Goal: Contribute content: Contribute content

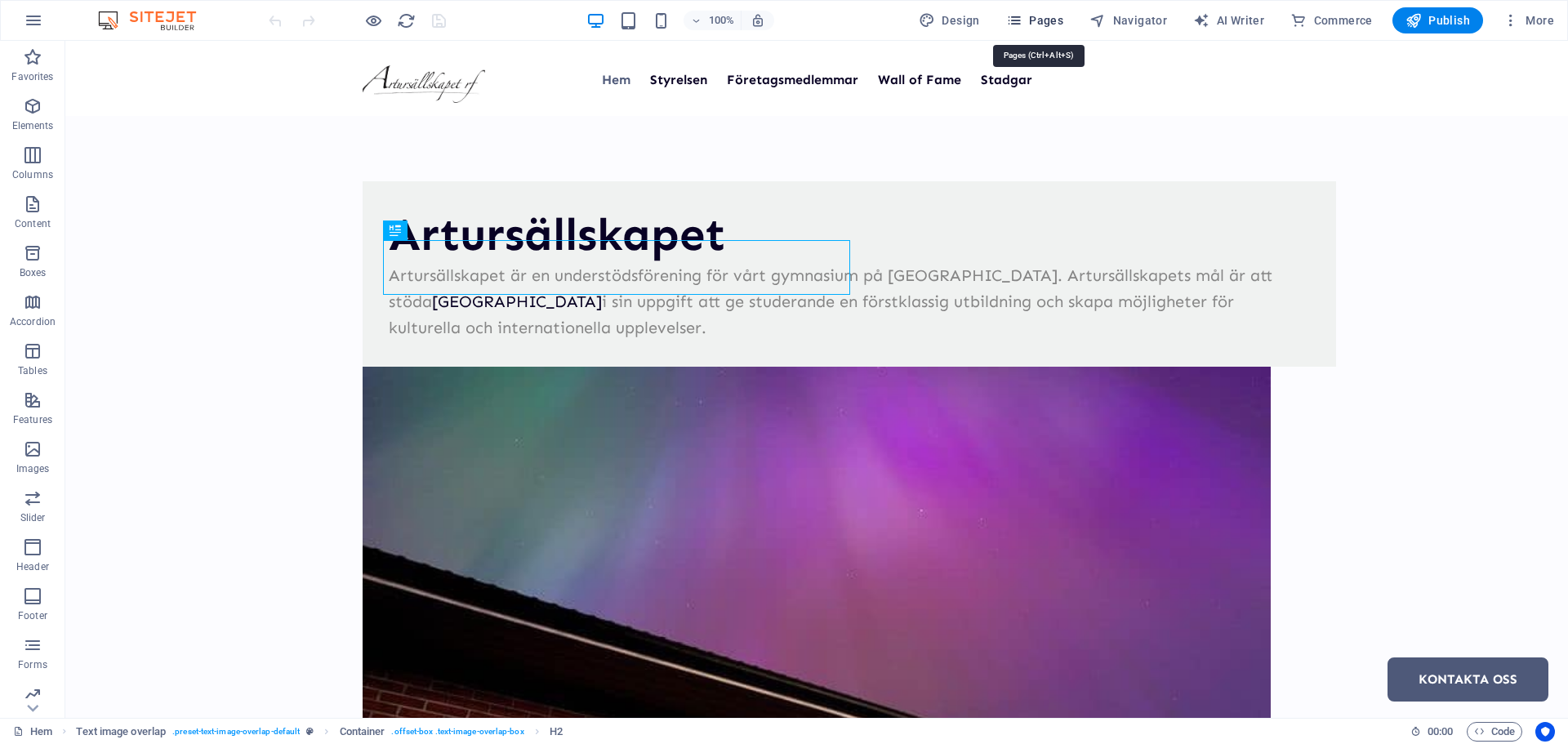
click at [1047, 22] on span "Pages" at bounding box center [1034, 20] width 57 height 17
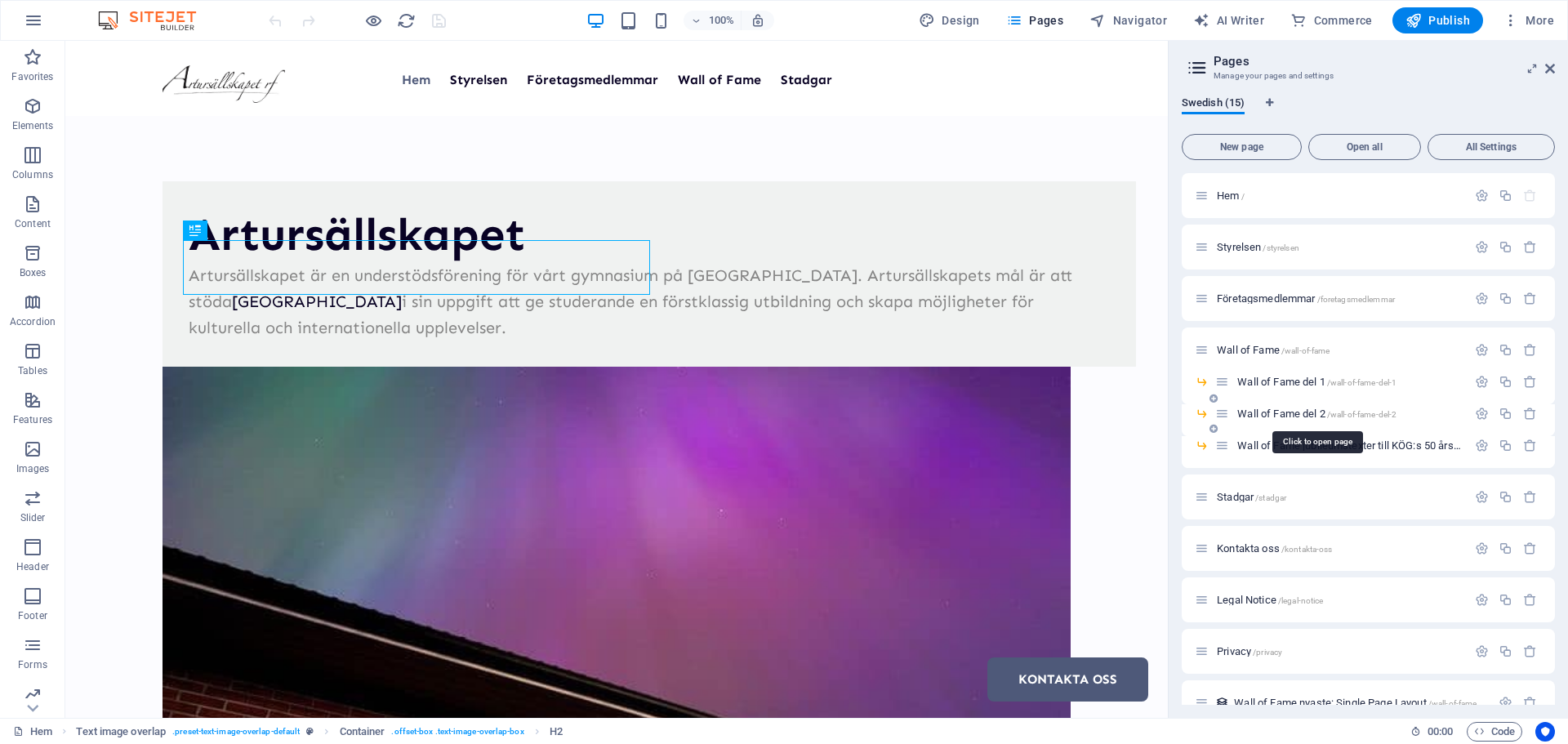
click at [1279, 417] on span "Wall of Fame del 2 /wall-of-fame-del-2" at bounding box center [1317, 414] width 159 height 12
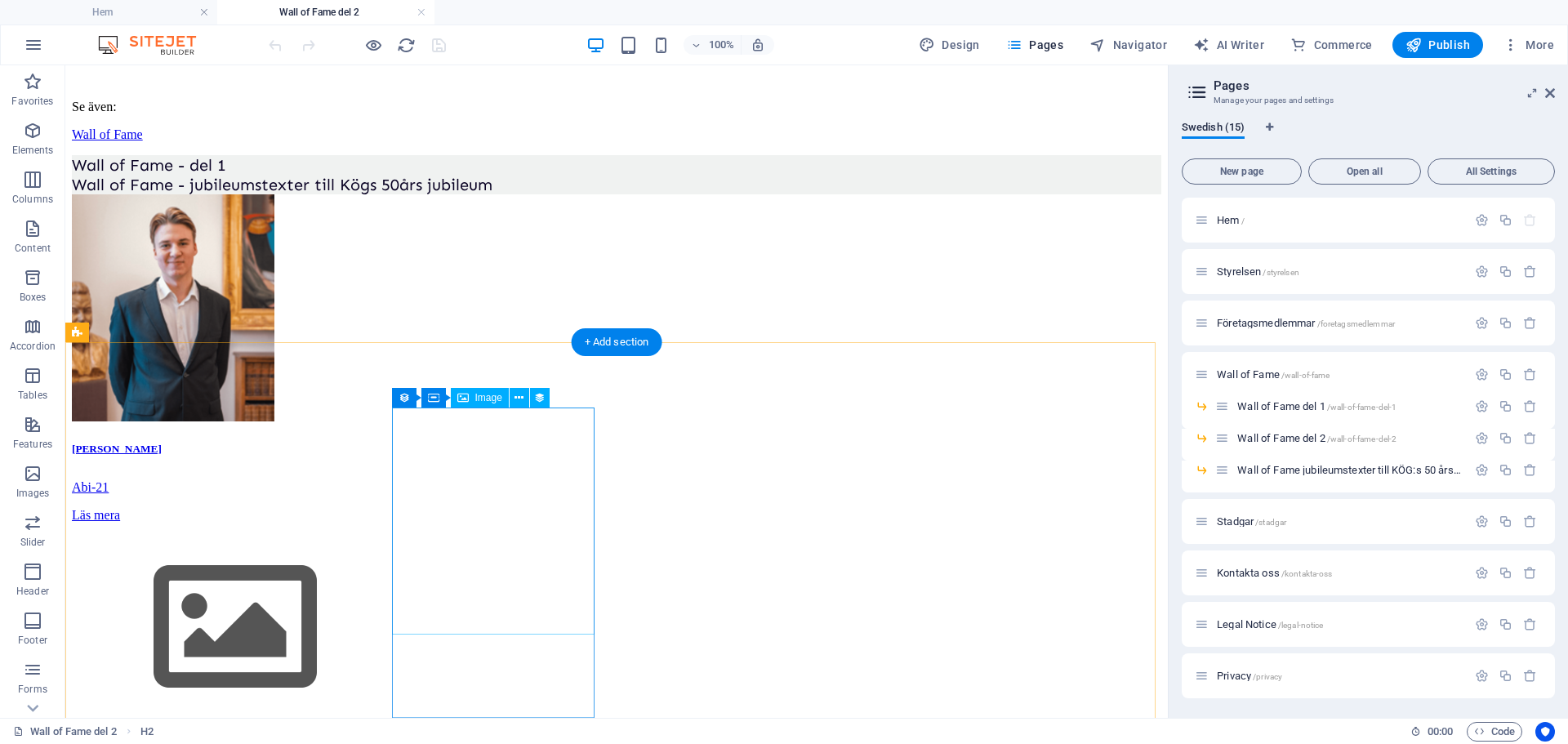
scroll to position [142, 0]
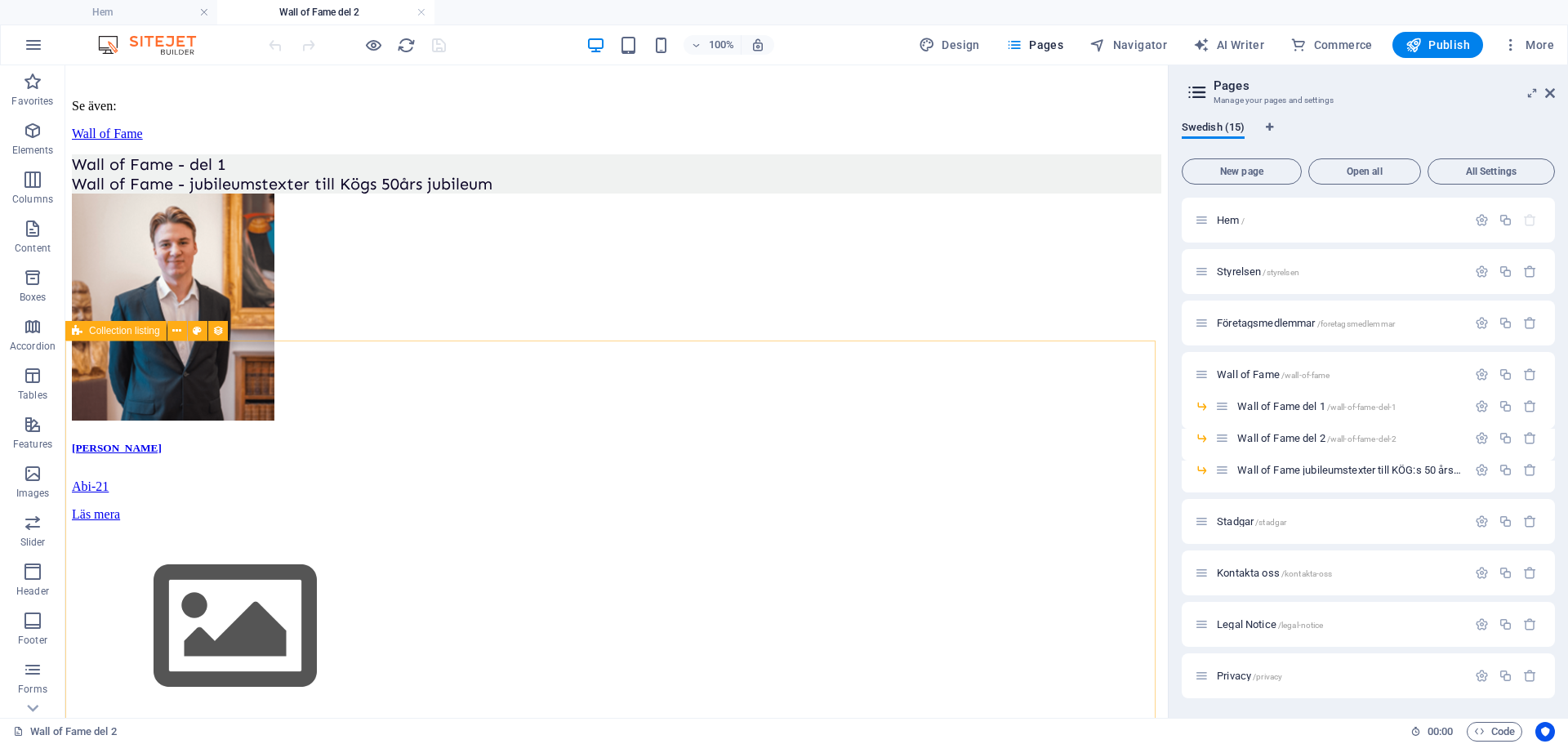
click at [138, 335] on span "Collection listing" at bounding box center [125, 330] width 71 height 10
click at [180, 332] on icon at bounding box center [176, 330] width 9 height 17
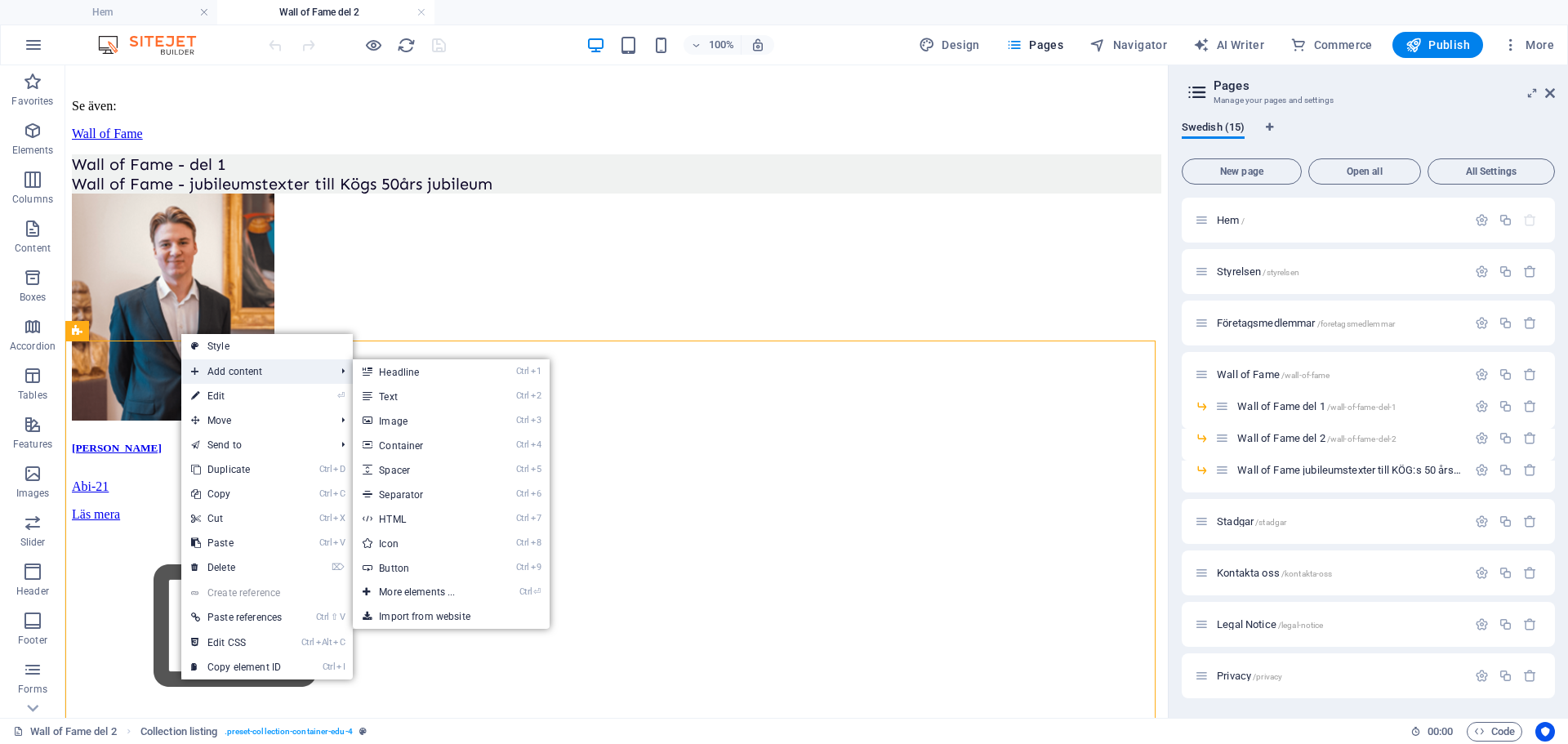
click at [226, 370] on span "Add content" at bounding box center [254, 371] width 147 height 25
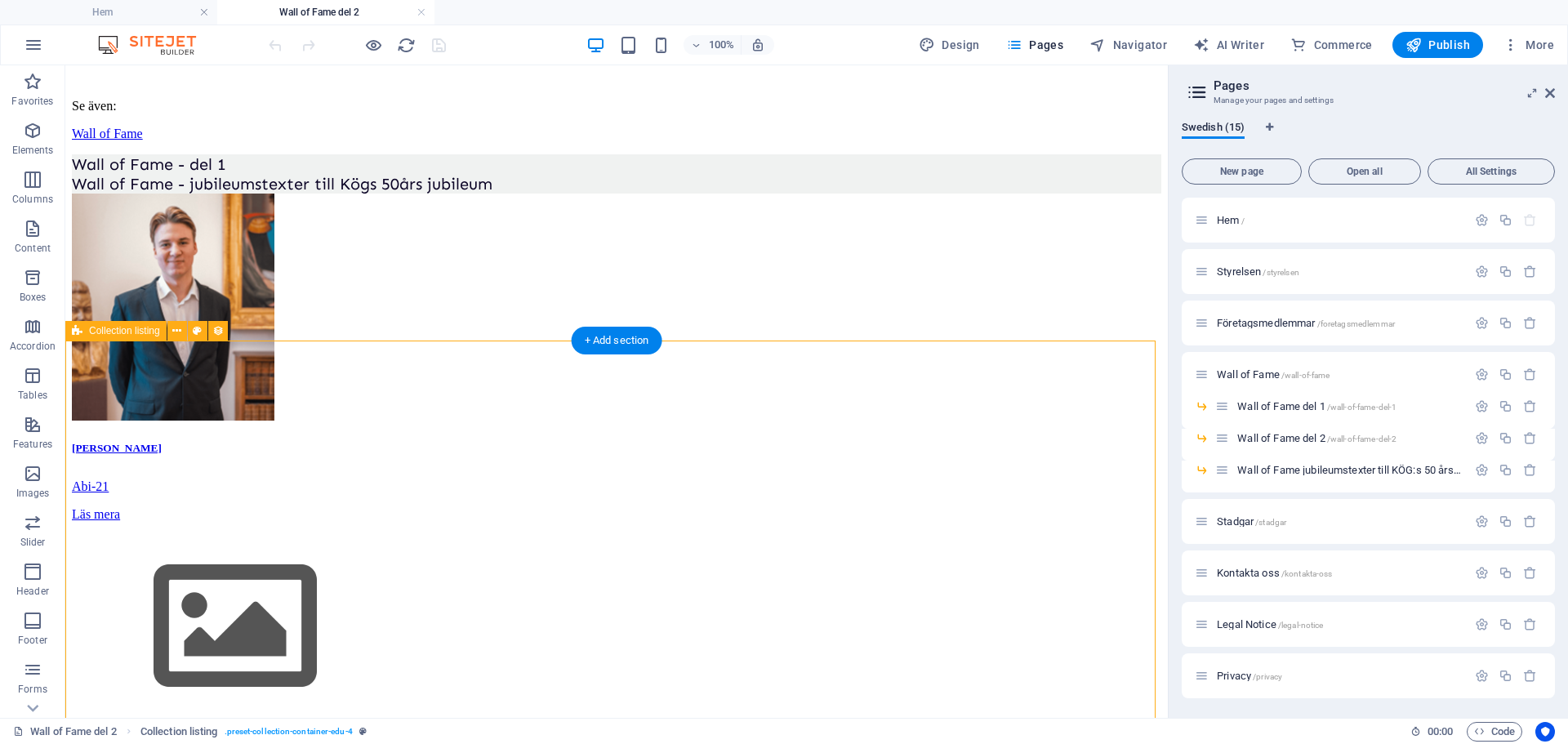
select select "6748465a9de3e06c097733b2"
select select "createdAt_DESC"
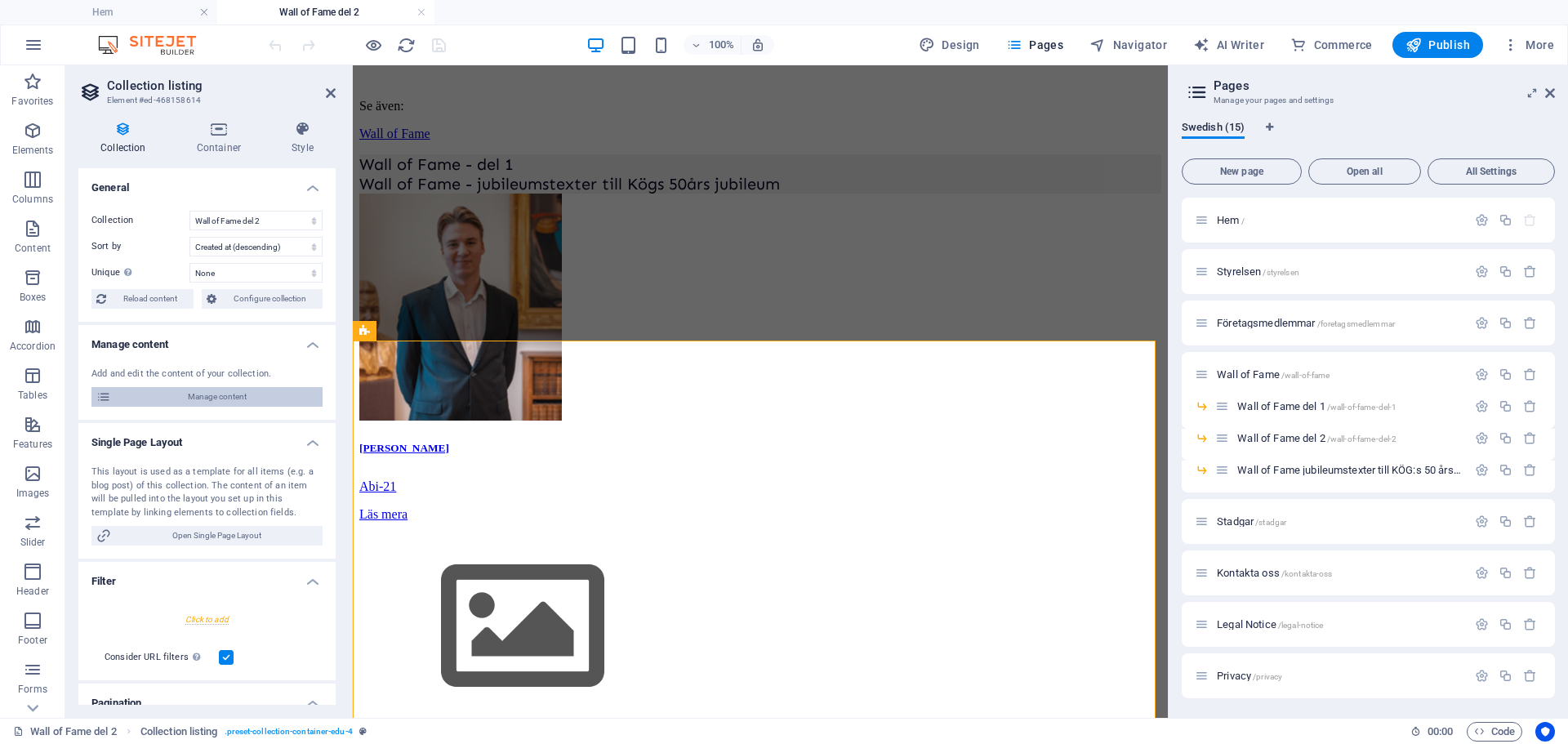
click at [222, 397] on span "Manage content" at bounding box center [217, 397] width 202 height 20
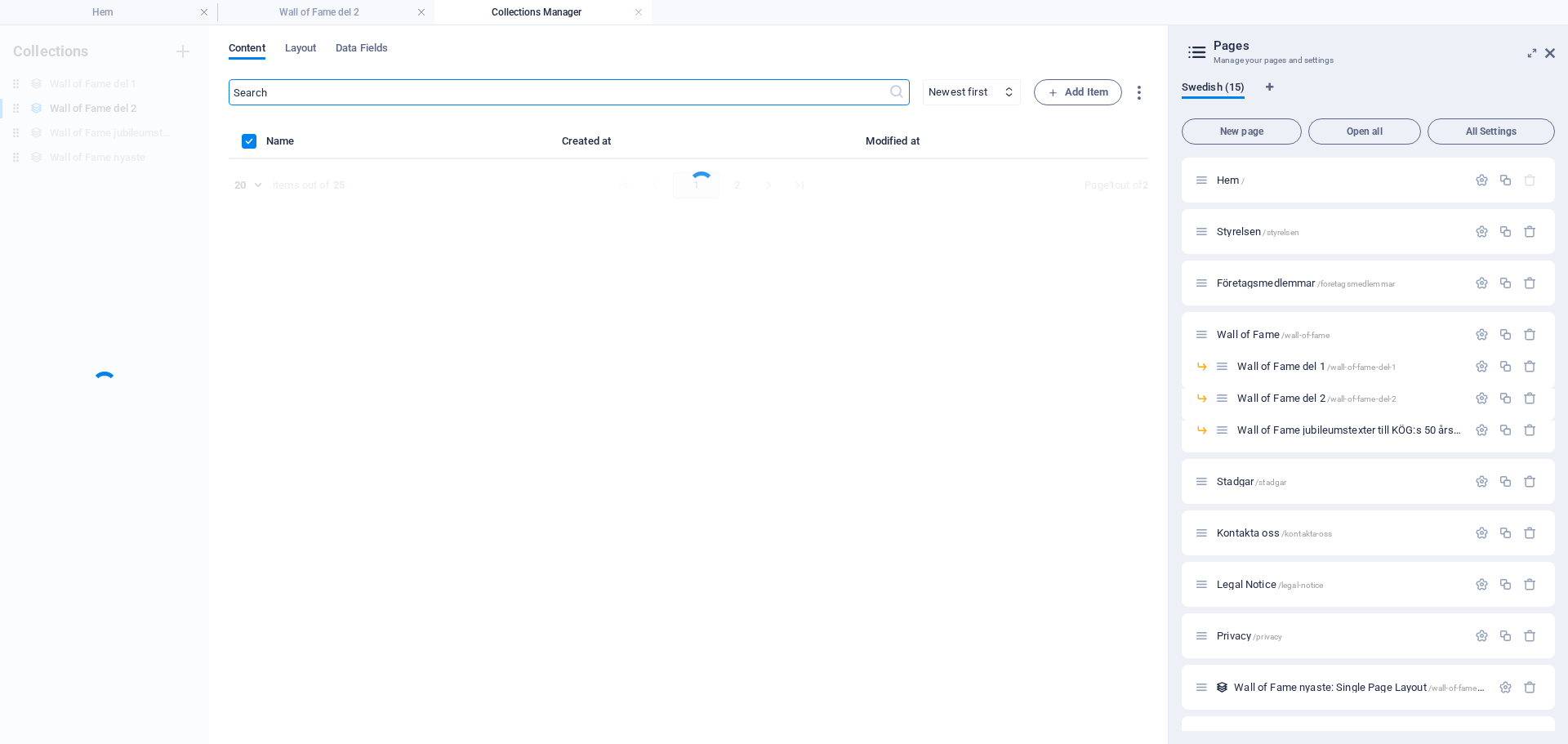
scroll to position [0, 0]
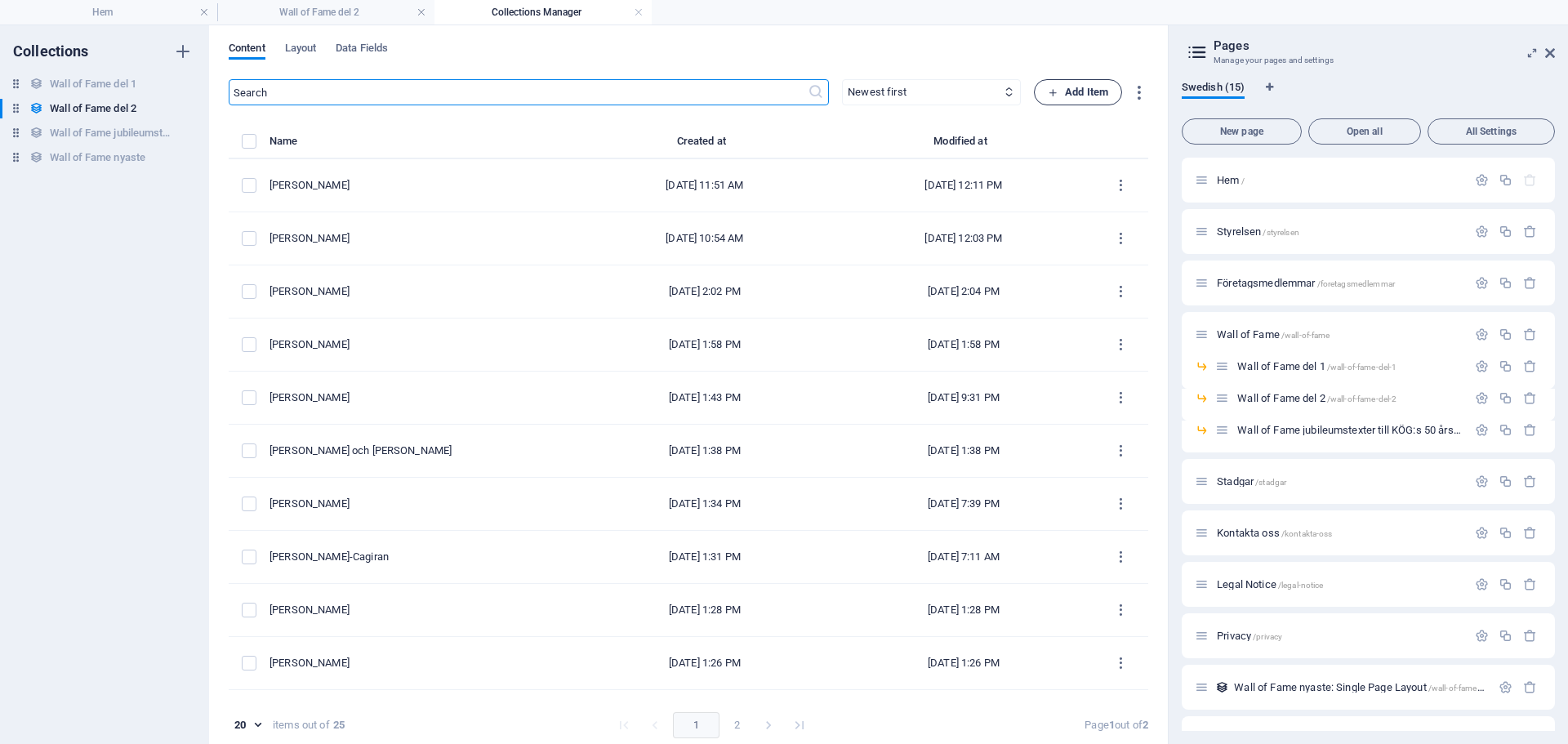
click at [1076, 88] on span "Add Item" at bounding box center [1078, 92] width 60 height 20
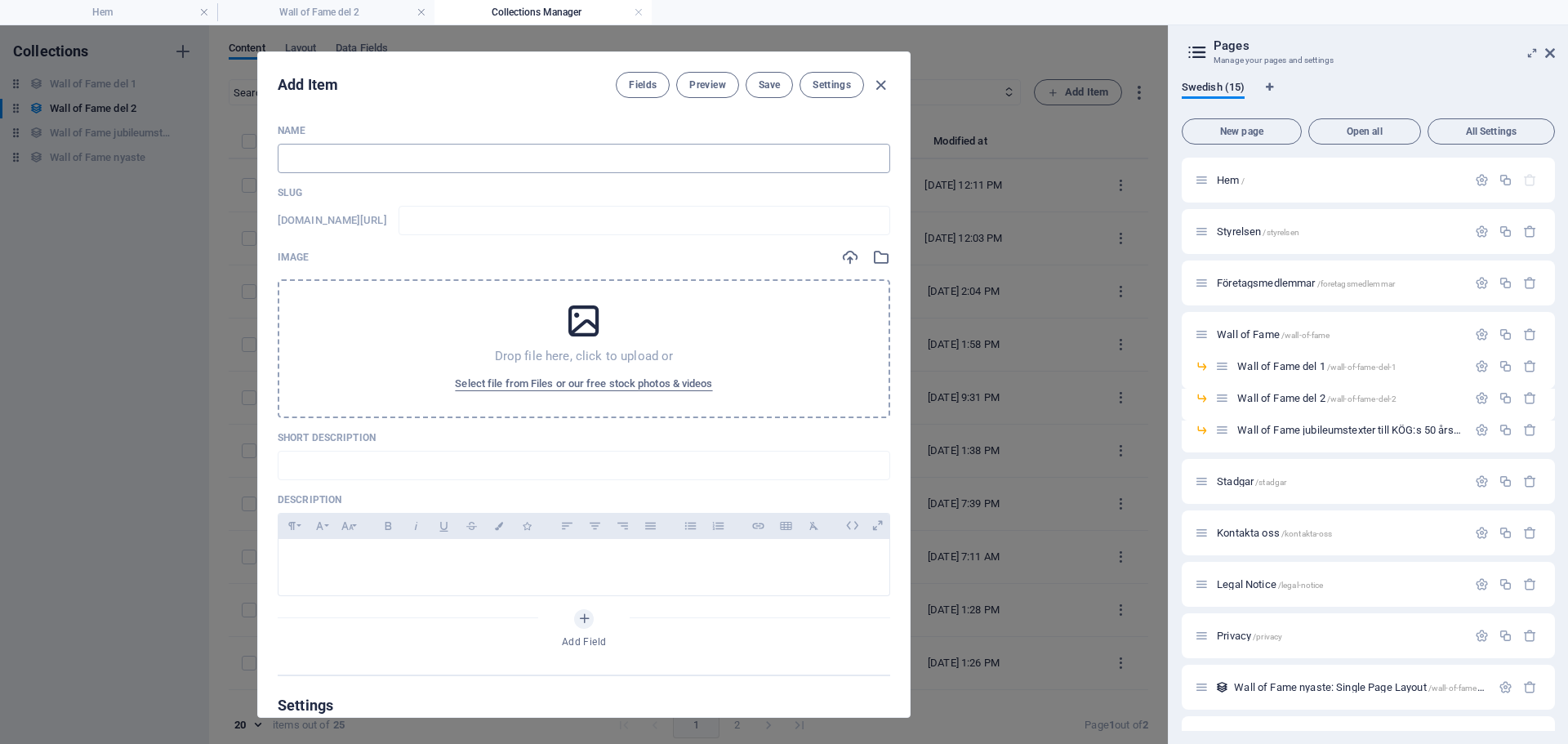
click at [338, 163] on input "text" at bounding box center [584, 158] width 613 height 30
type input "F"
type input "f"
type input "Fa"
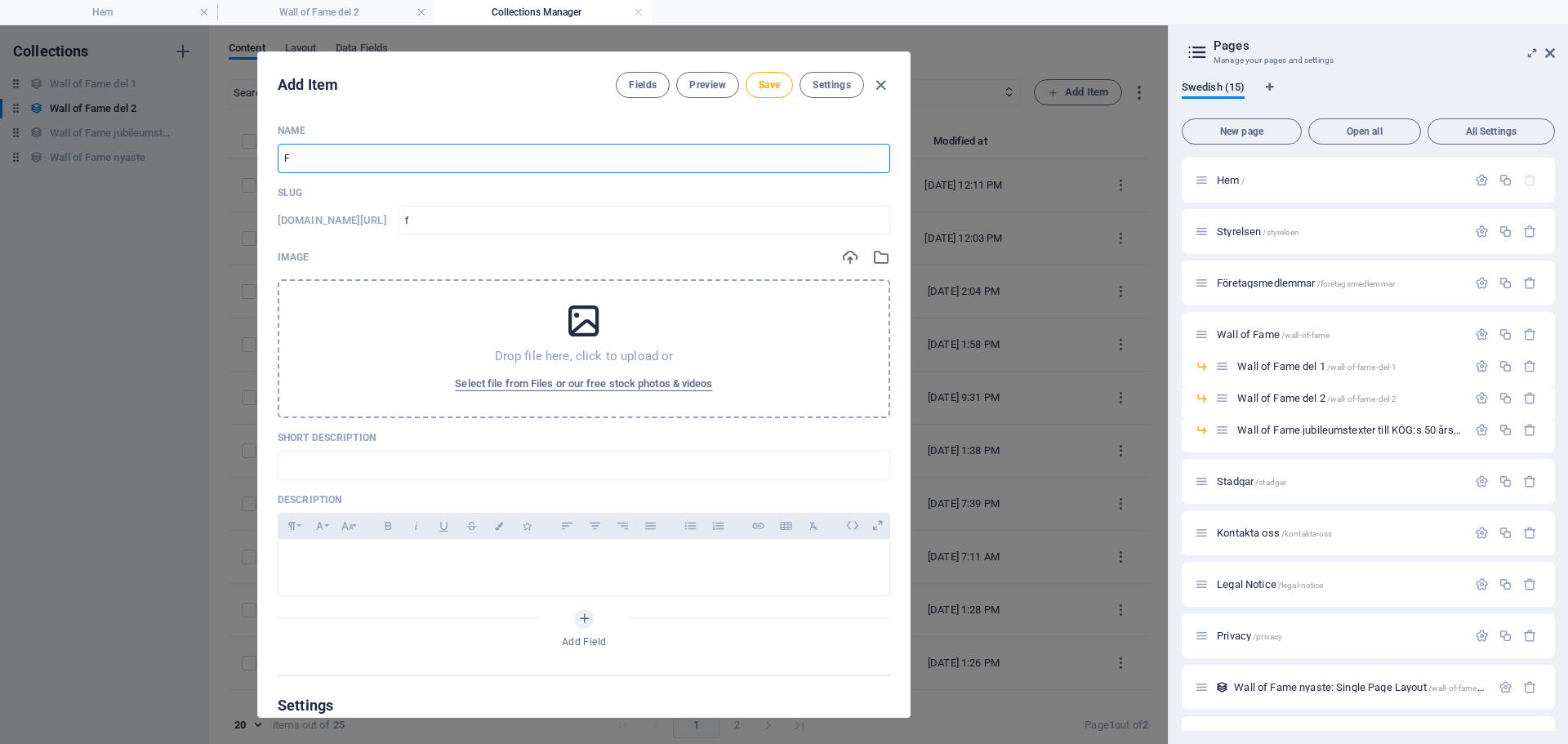
type input "fa"
type input "Fan"
type input "fan"
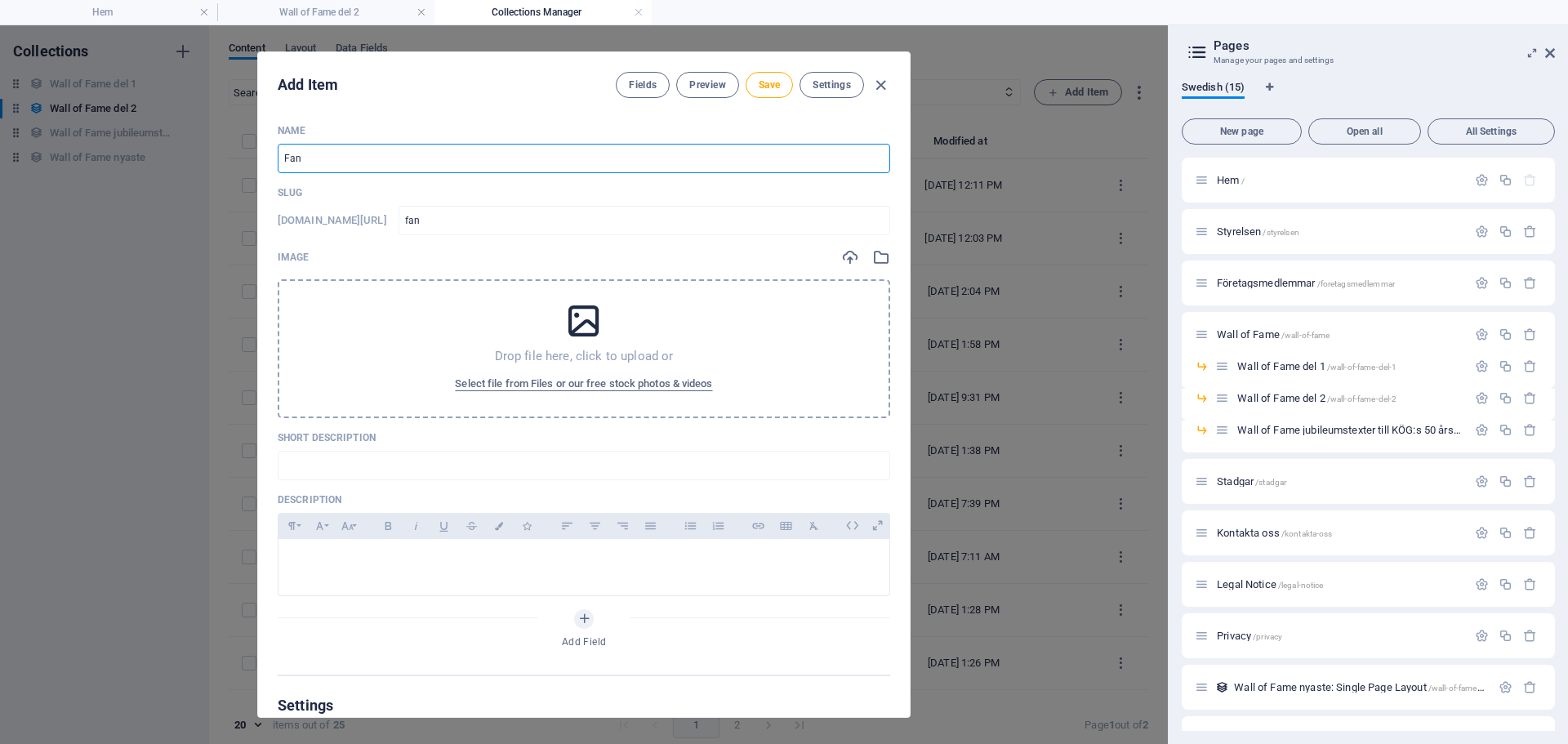
type input "Fann"
type input "fann"
type input "[PERSON_NAME]"
type input "fanny"
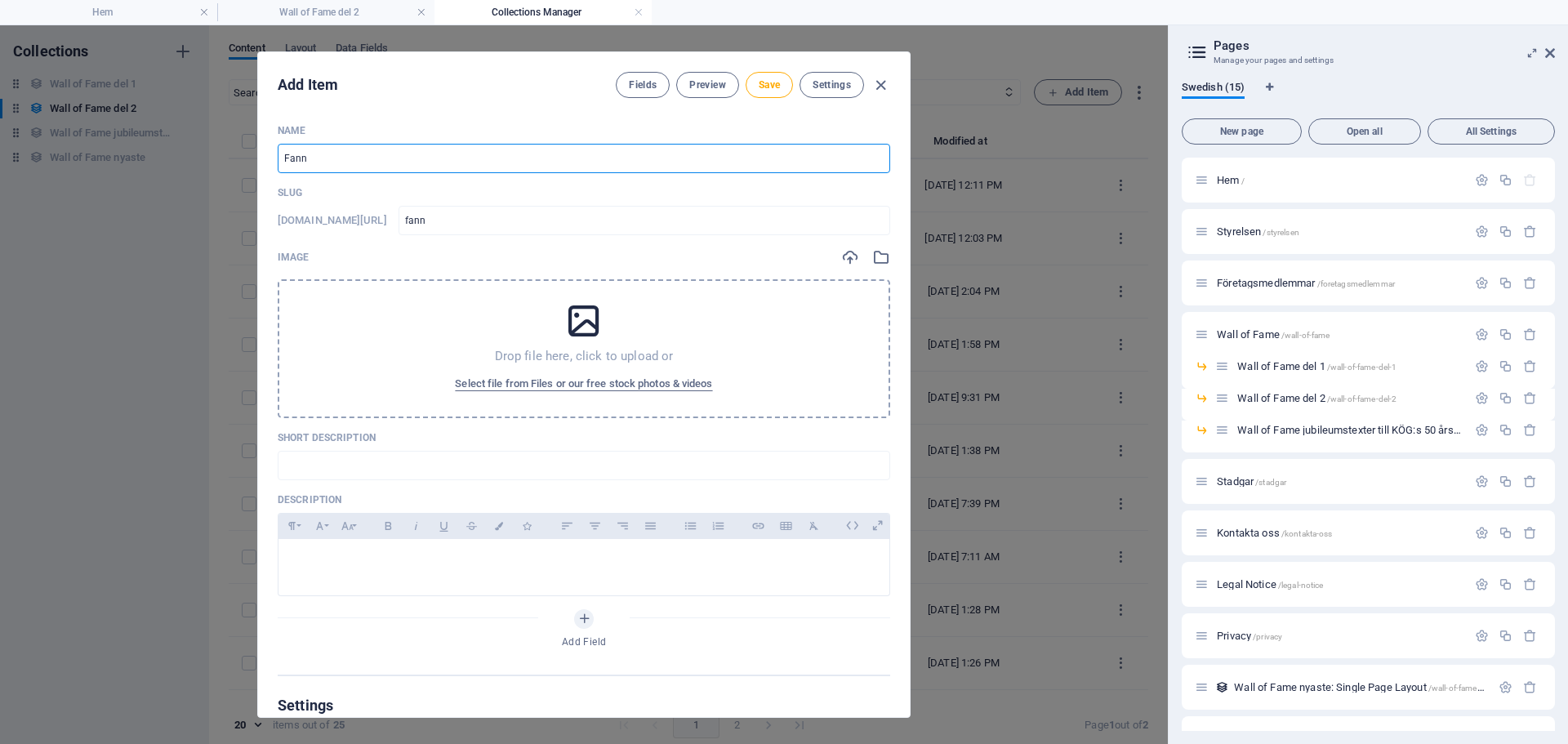
type input "fanny"
type input "[PERSON_NAME]"
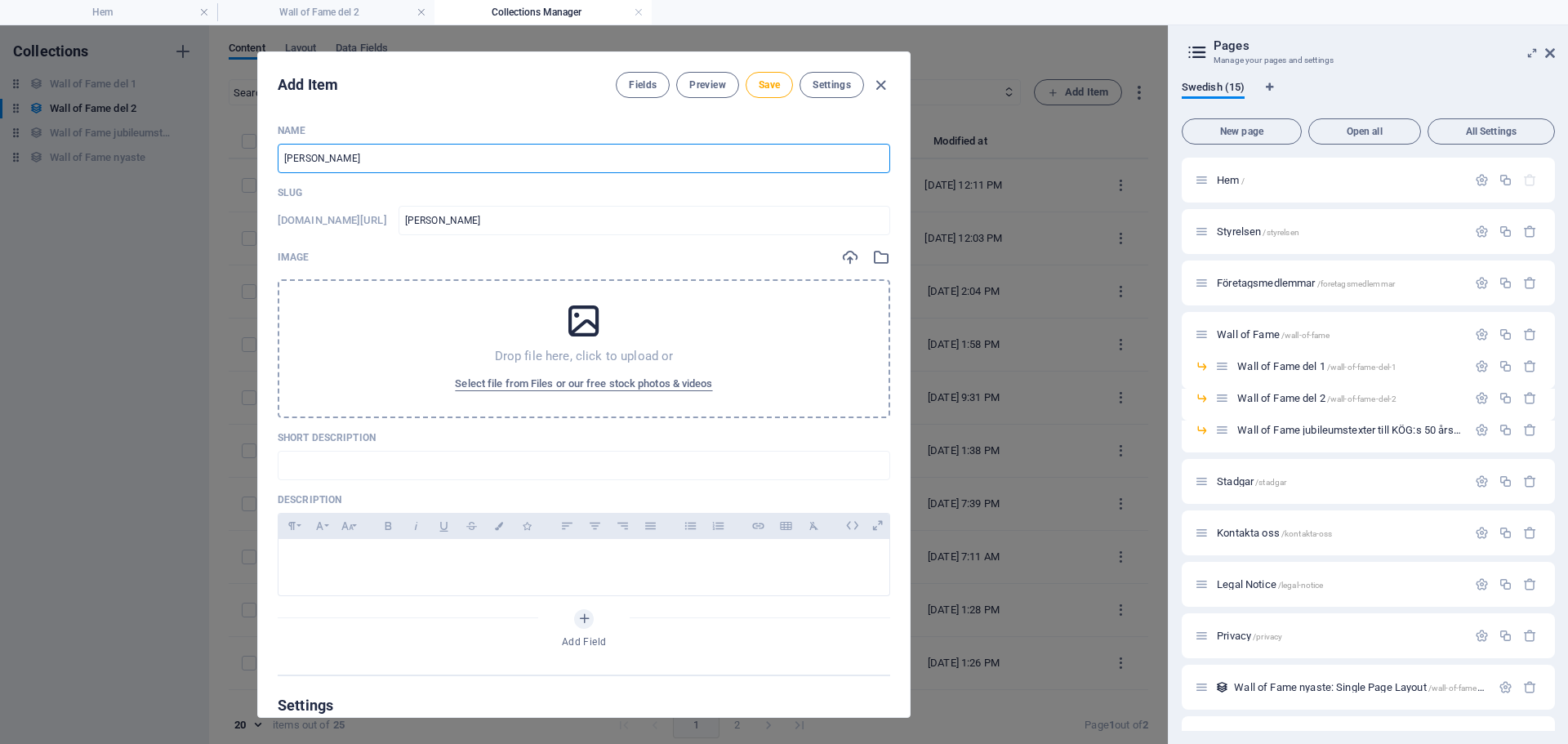
type input "fanny"
type input "[PERSON_NAME]"
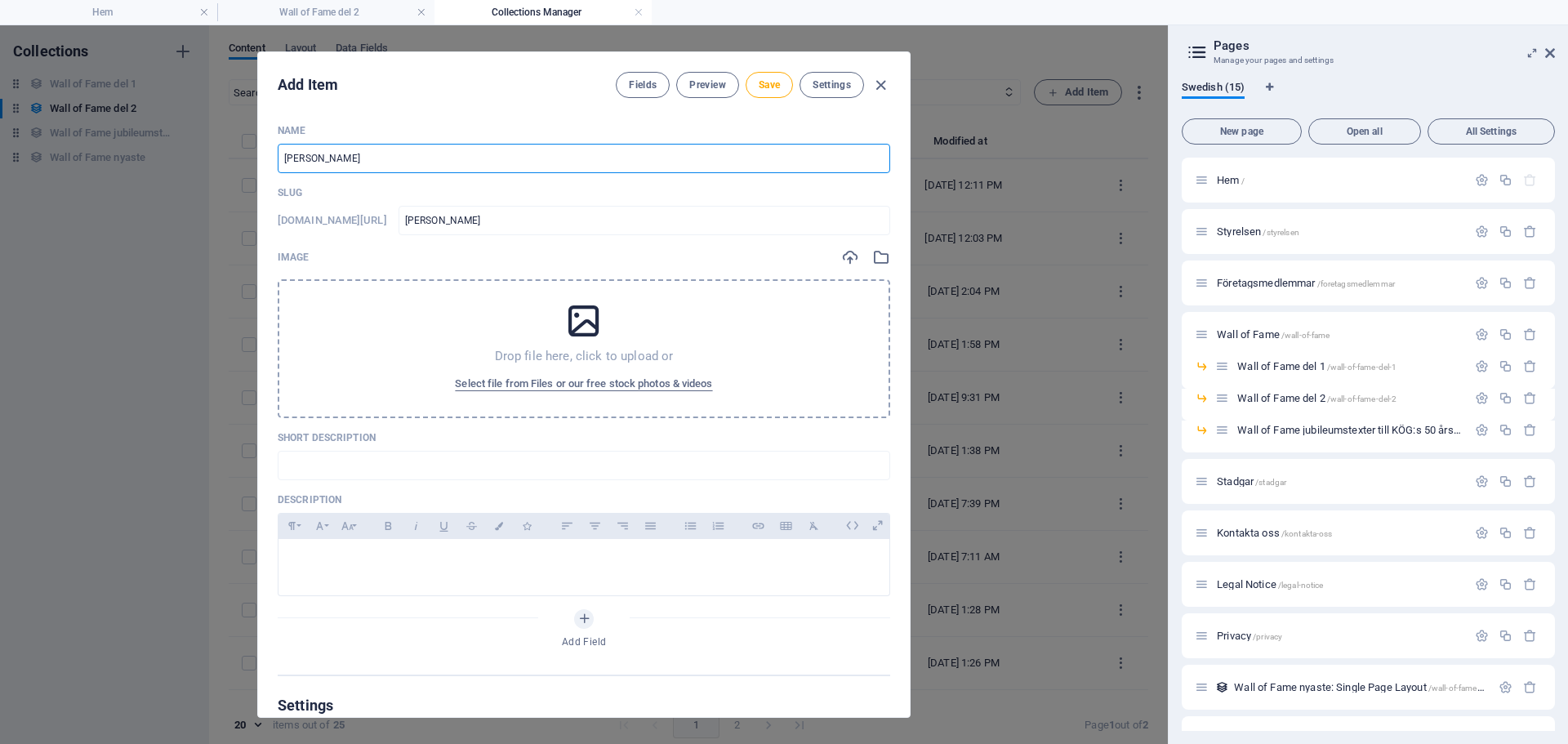
type input "[PERSON_NAME]"
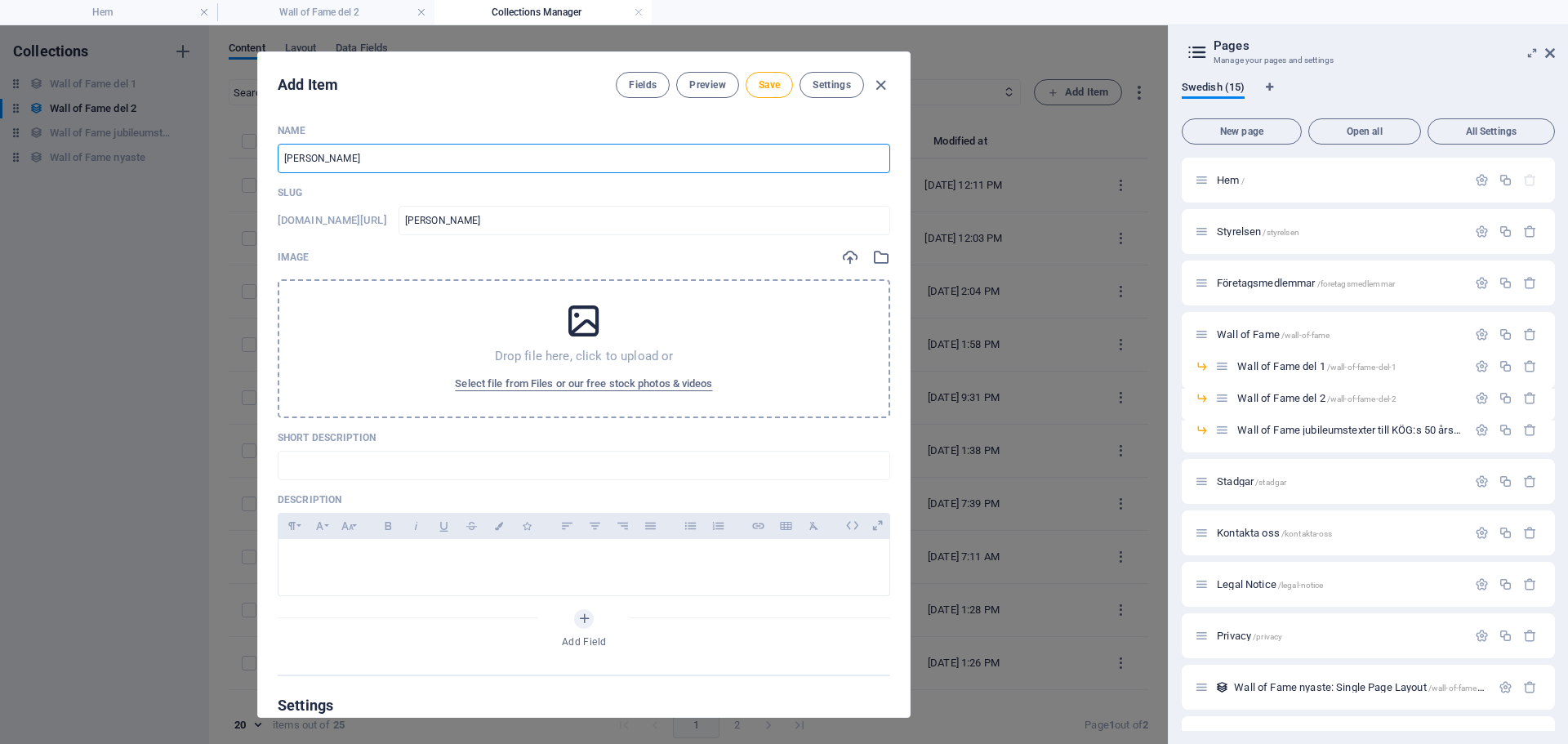
type input "[PERSON_NAME]"
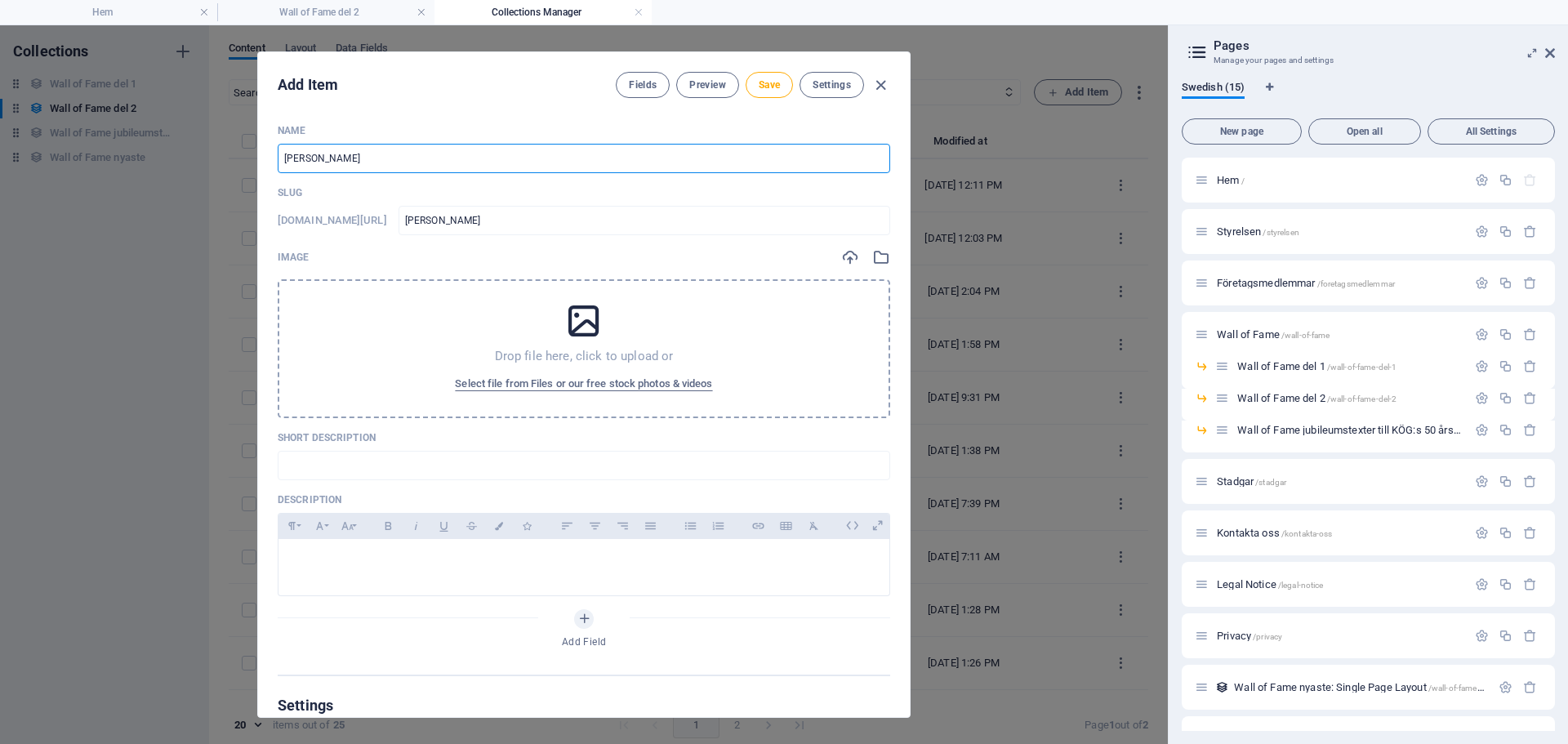
type input "[PERSON_NAME]"
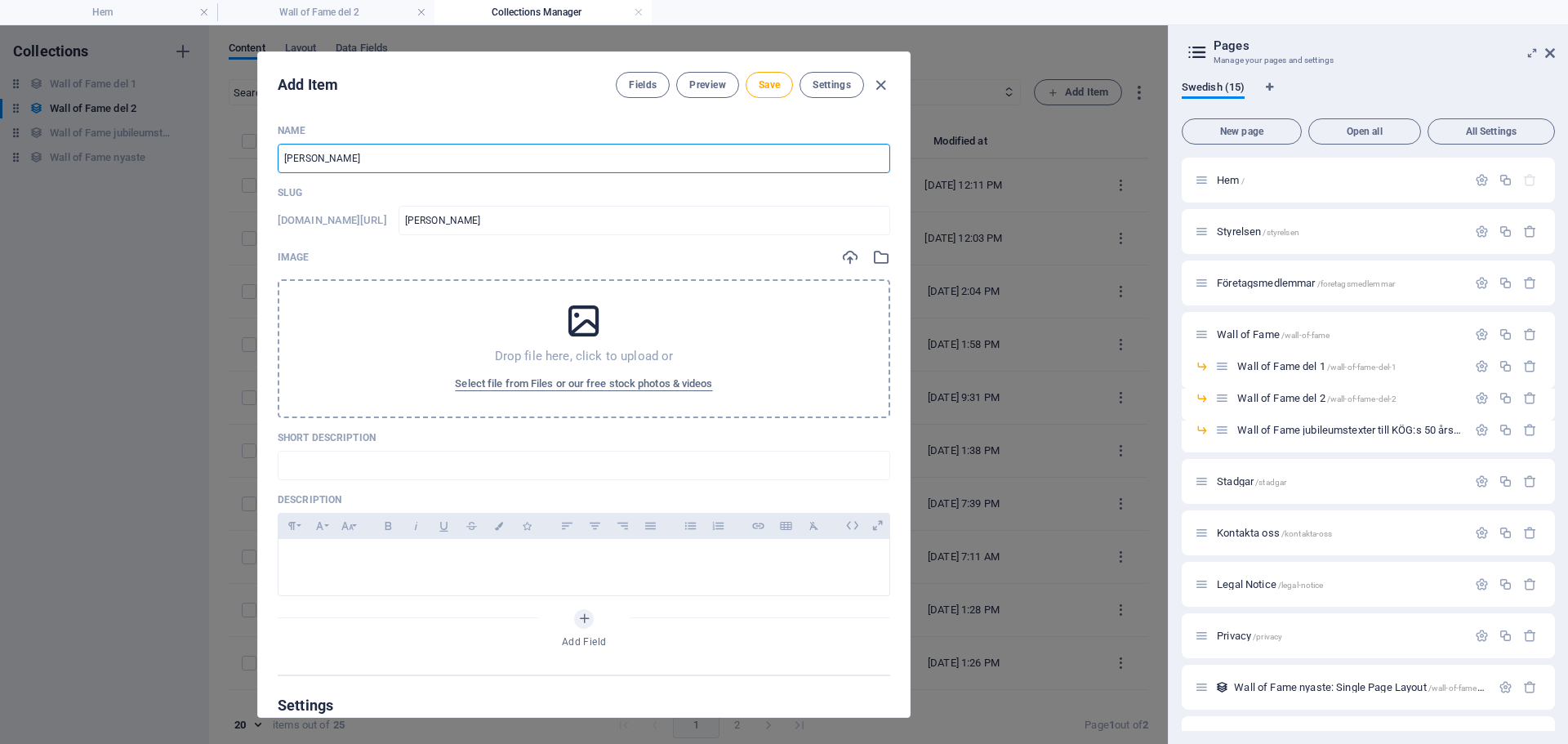
type input "[PERSON_NAME]"
click at [579, 322] on icon at bounding box center [583, 321] width 41 height 41
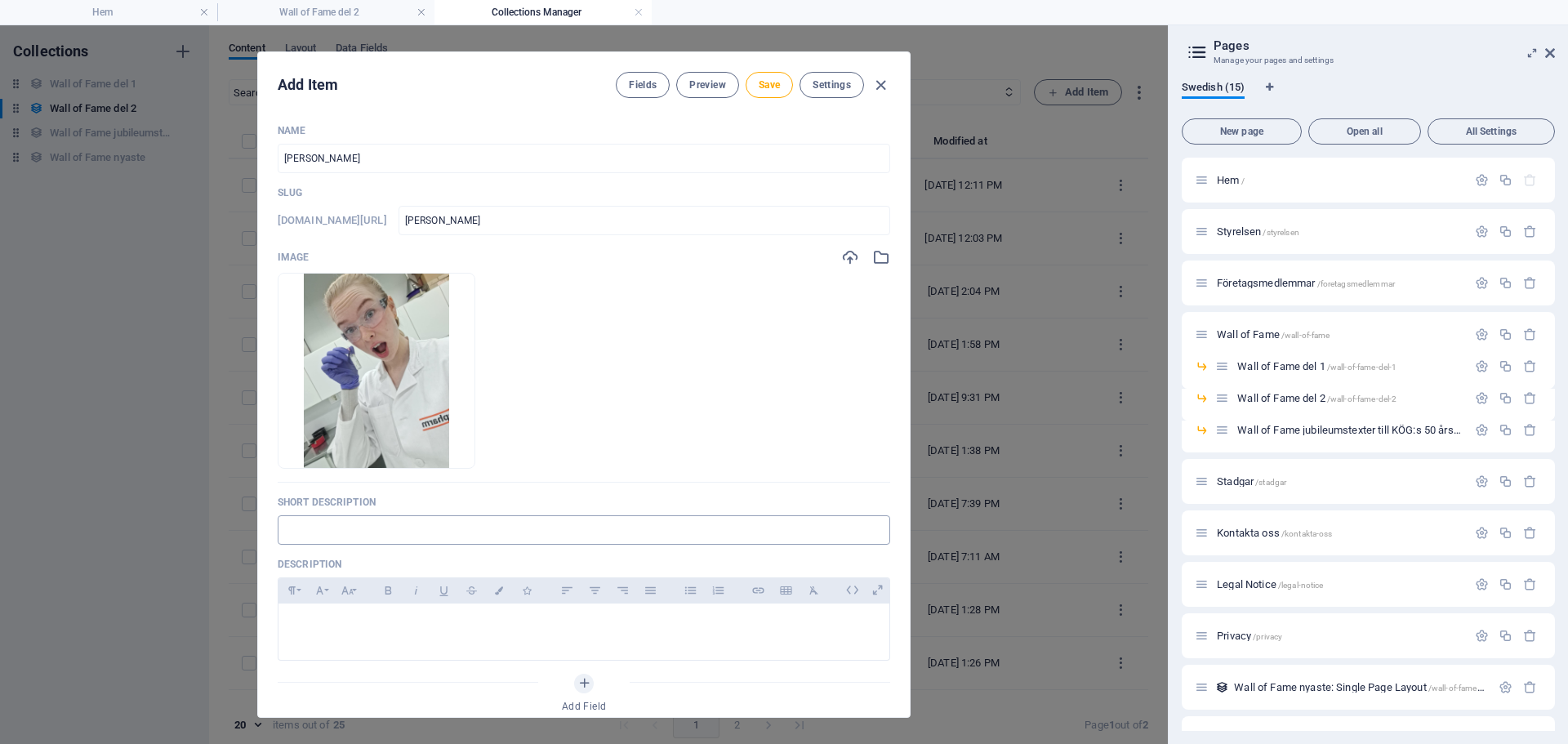
click at [330, 534] on input "text" at bounding box center [584, 530] width 613 height 30
type input "Abi-21"
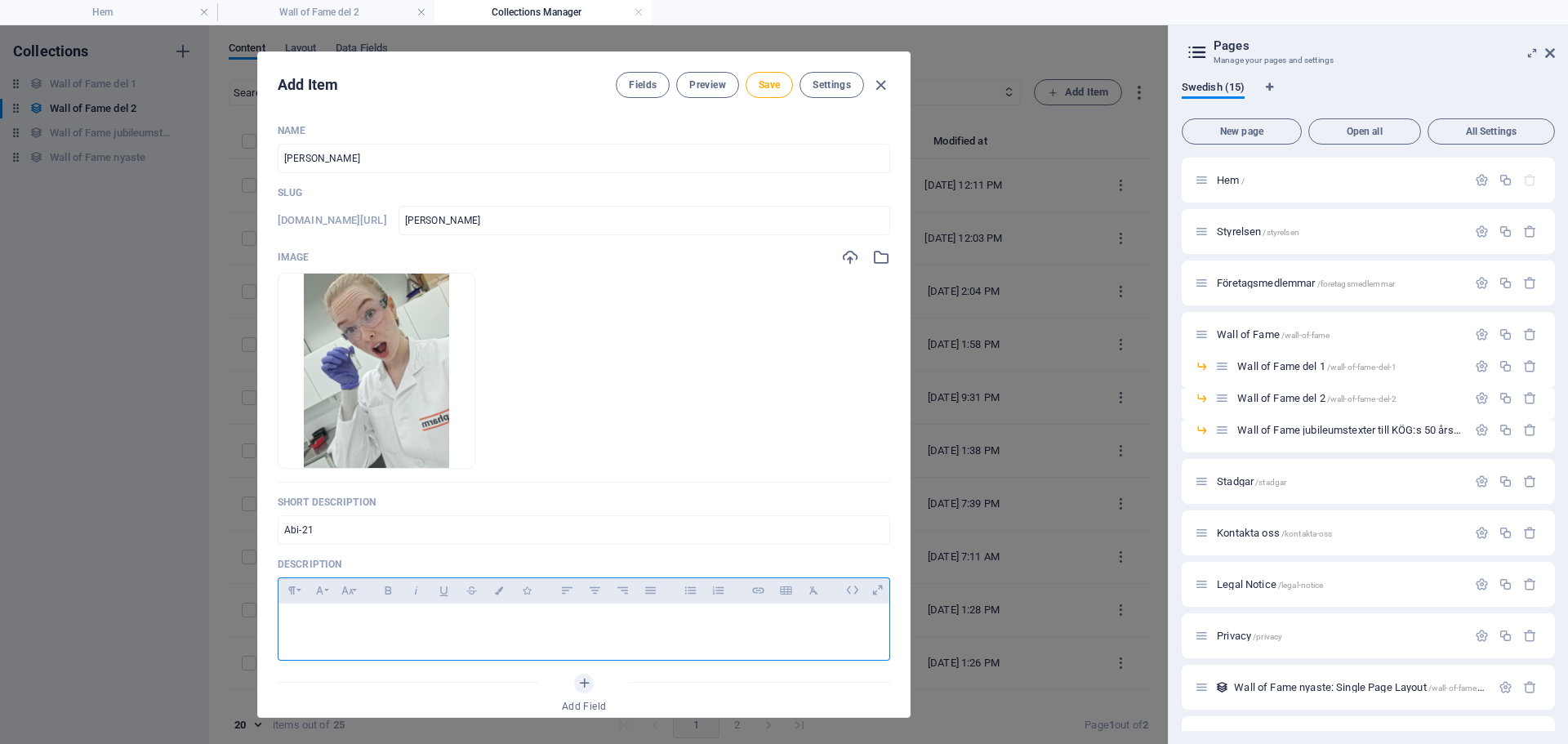
click at [315, 627] on p at bounding box center [584, 624] width 585 height 16
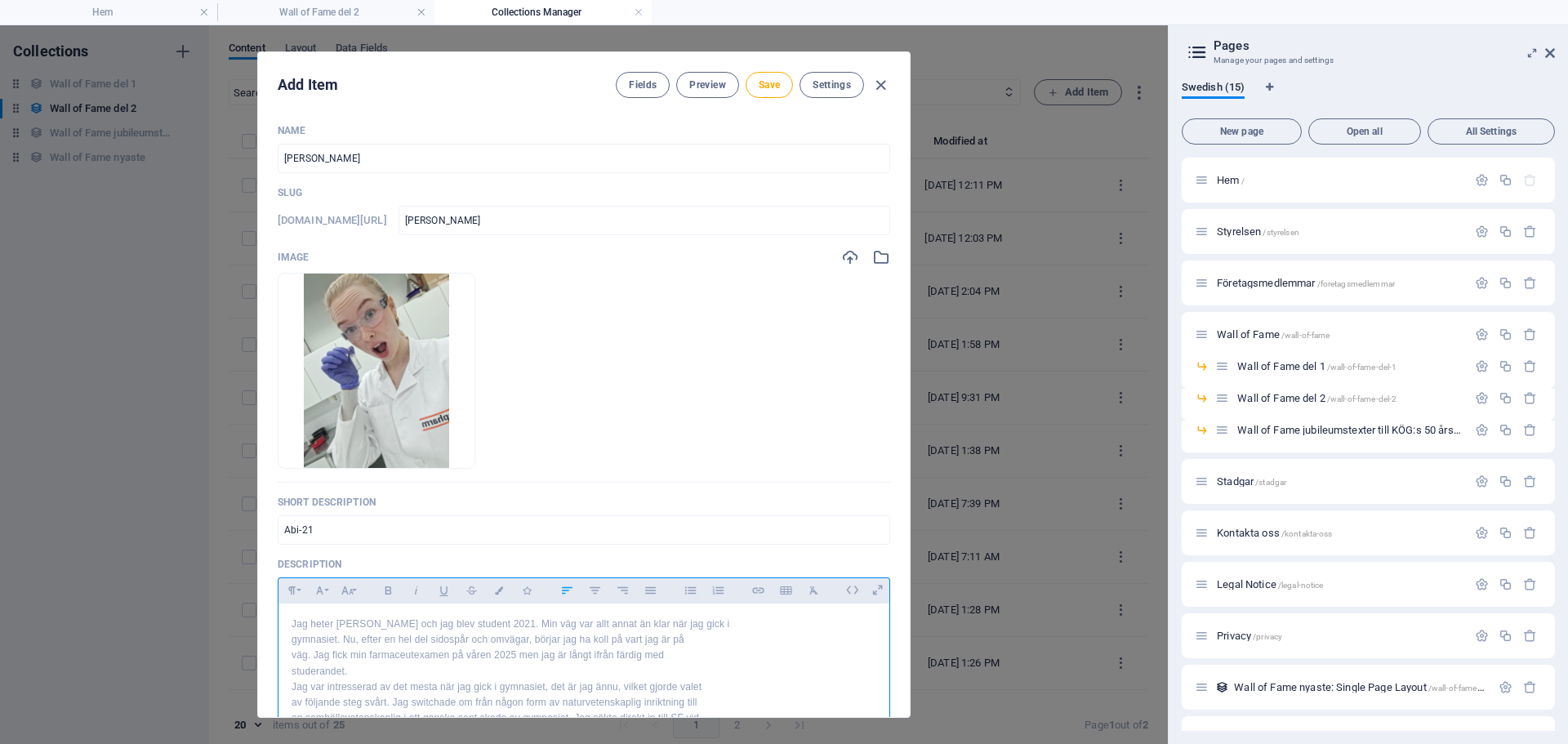
click at [723, 621] on p "Jag heter [PERSON_NAME] och jag blev student 2021. Min väg var allt annat än kl…" at bounding box center [584, 624] width 585 height 16
click at [611, 639] on p "Jag heter [PERSON_NAME] och jag blev student 2021. Min väg var allt annat än kl…" at bounding box center [584, 631] width 585 height 31
click at [526, 653] on p "Jag heter [PERSON_NAME] och jag blev student 2021. Min väg var allt annat än kl…" at bounding box center [584, 640] width 585 height 47
click at [460, 653] on p "Jag heter [PERSON_NAME] och jag blev student 2021. Min väg var allt annat än kl…" at bounding box center [584, 640] width 585 height 47
click at [706, 680] on p "en samhällsvetenskaplig i ett ganska sent skede av gymnasiet. Jag sökte direkt …" at bounding box center [584, 687] width 585 height 16
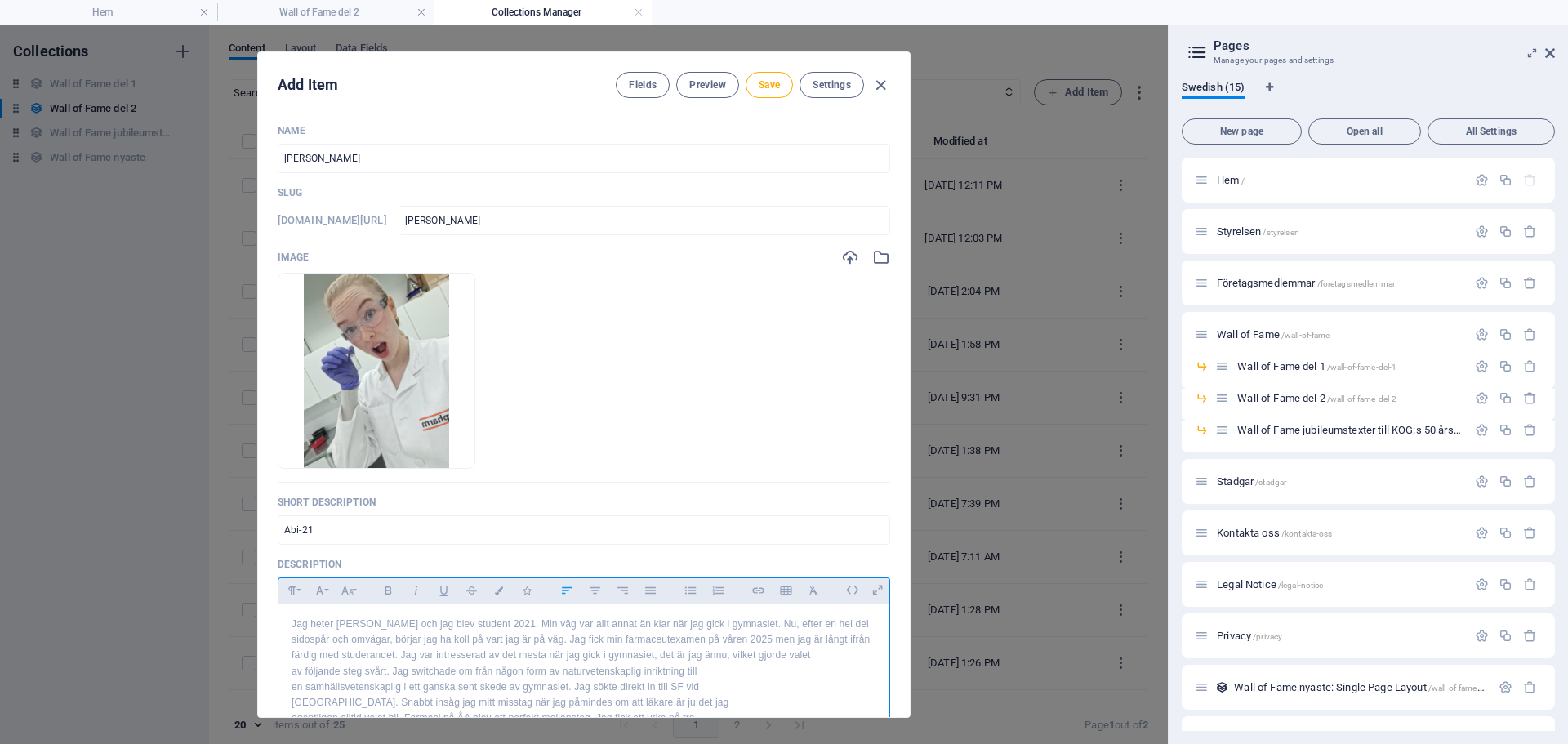
click at [706, 665] on p "av följande steg svårt. Jag switchade om från någon form av naturvetenskaplig i…" at bounding box center [584, 672] width 585 height 16
click at [554, 689] on p "av följande steg svårt. Jag switchade om från någon form av naturvetenskaplig i…" at bounding box center [584, 679] width 585 height 31
click at [532, 698] on p "av följande steg svårt. Jag switchade om från någon form av naturvetenskaplig i…" at bounding box center [584, 688] width 585 height 47
click at [791, 642] on p "av följande steg svårt. Jag switchade om från någon form av naturvetenskaplig i…" at bounding box center [584, 620] width 585 height 47
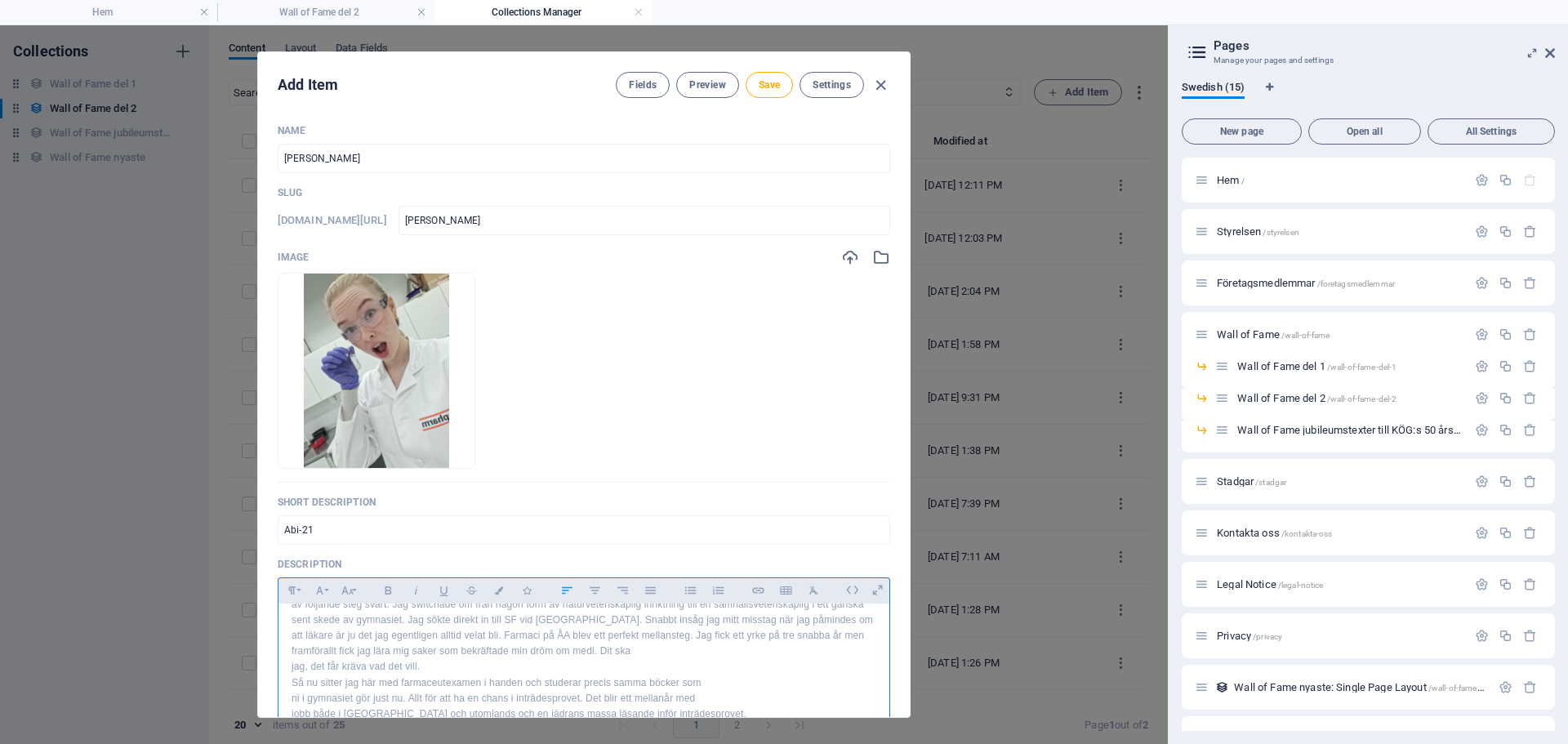
click at [647, 659] on p "jag, det får kräva vad det vill." at bounding box center [584, 667] width 585 height 16
click at [646, 655] on p "av följande steg svårt. Jag switchade om från någon form av naturvetenskaplig i…" at bounding box center [584, 628] width 585 height 63
click at [723, 667] on p "Så nu sitter jag här med farmaceutexamen i handen och studerar precis samma böc…" at bounding box center [584, 667] width 585 height 16
click at [548, 682] on p "Så nu sitter jag här med farmaceutexamen i handen och studerar precis samma böc…" at bounding box center [584, 674] width 585 height 31
click at [410, 694] on p "Så nu sitter jag här med farmaceutexamen i handen och studerar precis samma böc…" at bounding box center [584, 683] width 585 height 47
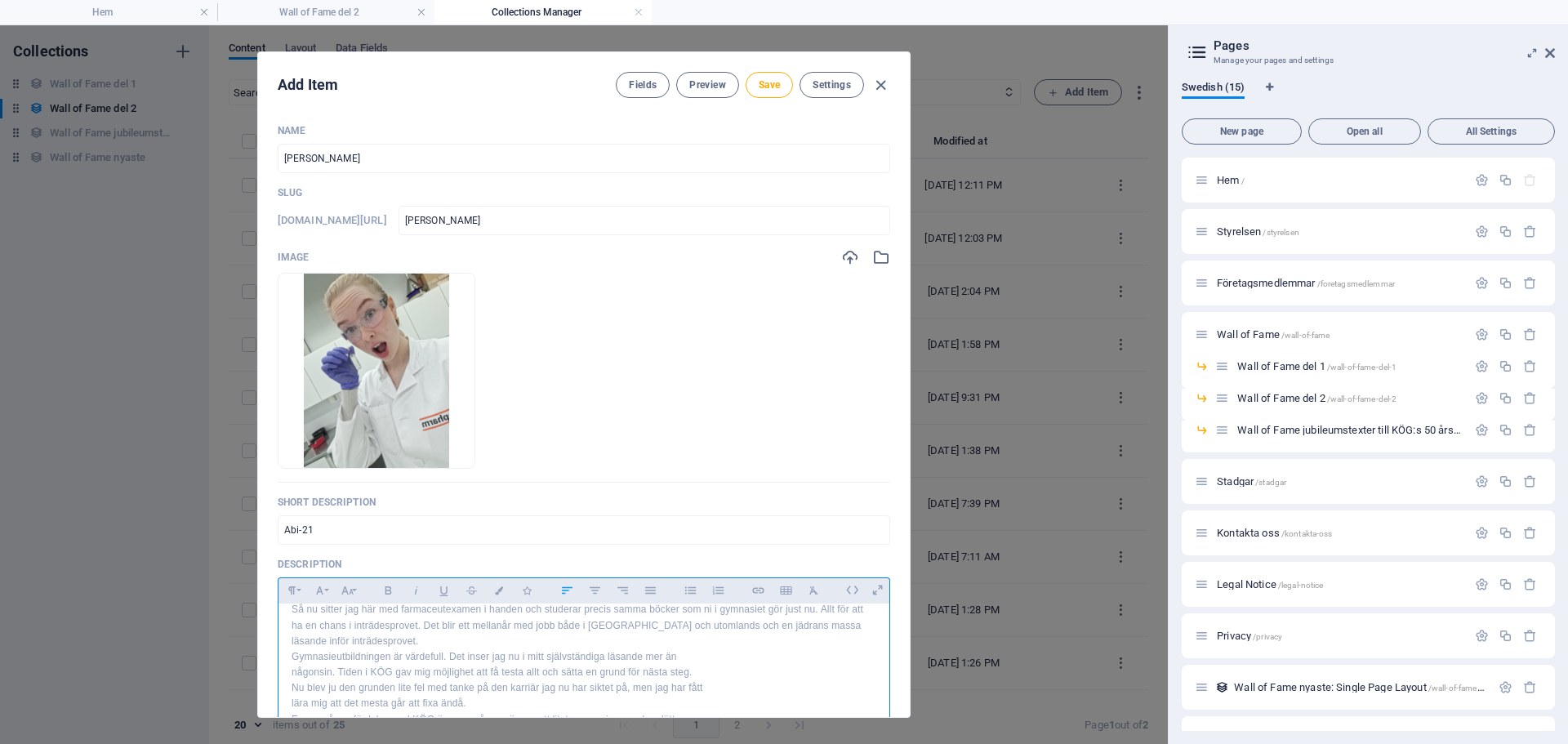
scroll to position [127, 0]
click at [693, 658] on p "Gymnasieutbildningen är värdefull. Det inser jag nu i mitt självständiga läsand…" at bounding box center [584, 654] width 585 height 16
click at [553, 664] on p "Gymnasieutbildningen är värdefull. Det inser jag nu i mitt självständiga läsand…" at bounding box center [584, 661] width 585 height 31
click at [430, 691] on p "Gymnasieutbildningen är värdefull. Det inser jag nu i mitt självständiga läsand…" at bounding box center [584, 670] width 585 height 47
click at [547, 689] on p "Gymnasieutbildningen är värdefull. Det inser jag nu i mitt självständiga läsand…" at bounding box center [584, 670] width 585 height 47
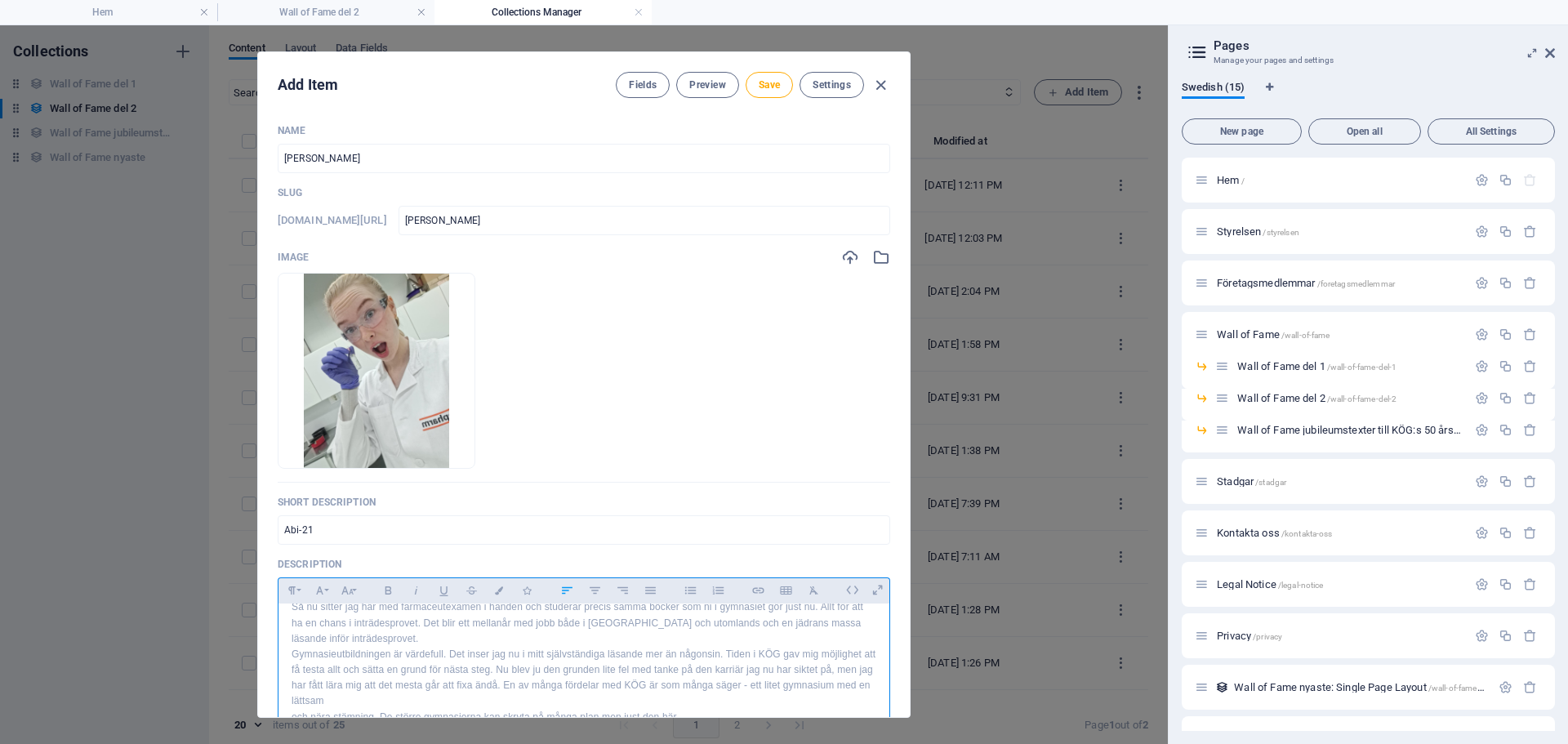
click at [454, 697] on p "Gymnasieutbildningen är värdefull. Det inser jag nu i mitt självständiga läsand…" at bounding box center [584, 678] width 585 height 63
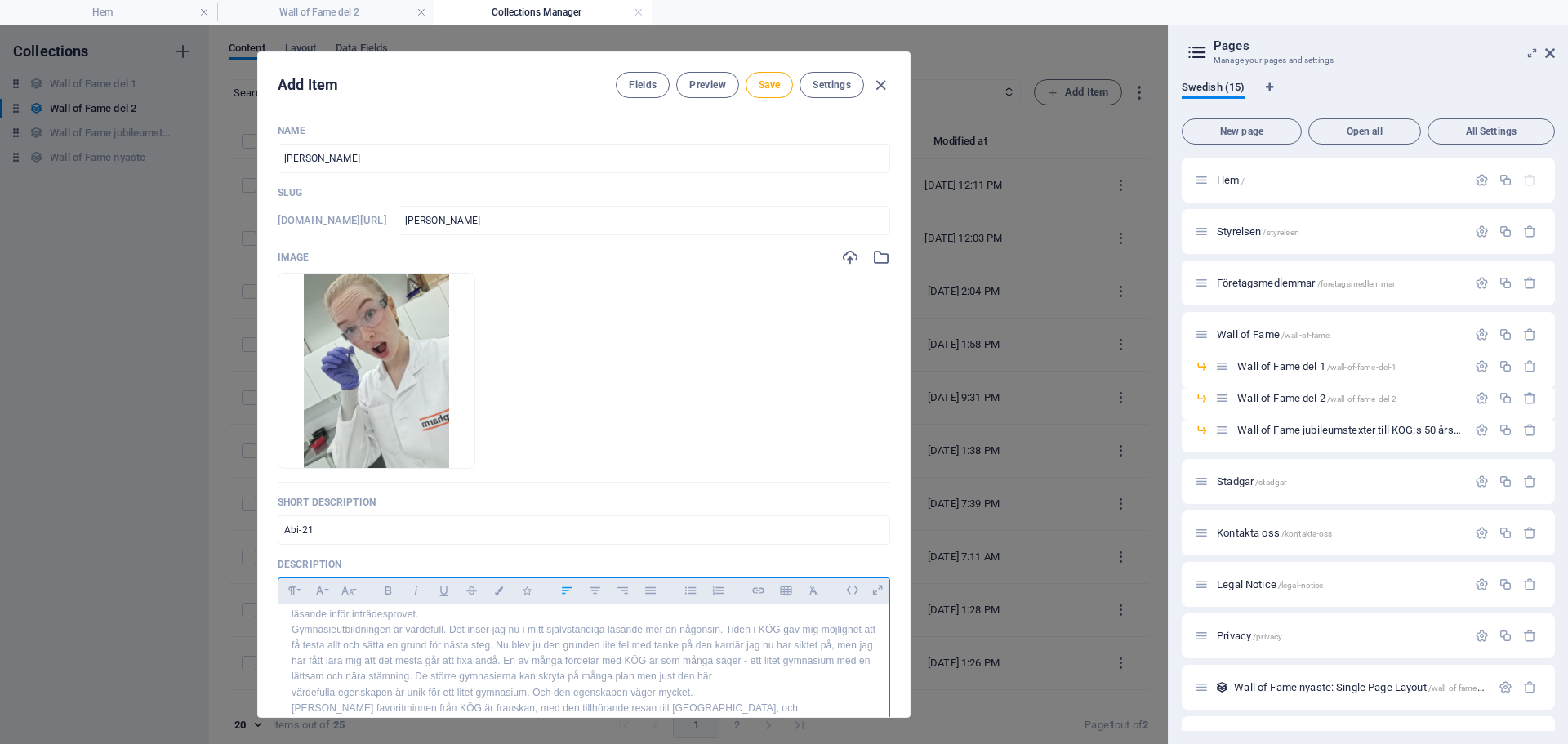
scroll to position [152, 0]
click at [811, 671] on p "Gymnasieutbildningen är värdefull. Det inser jag nu i mitt självständiga läsand…" at bounding box center [584, 652] width 585 height 63
click at [665, 651] on p "[PERSON_NAME] favoritminnen från KÖG är franskan, med den tillhörande resan til…" at bounding box center [584, 655] width 585 height 16
click at [572, 671] on p "[PERSON_NAME] favoritminnen från KÖG är franskan, med den tillhörande resan til…" at bounding box center [584, 662] width 585 height 31
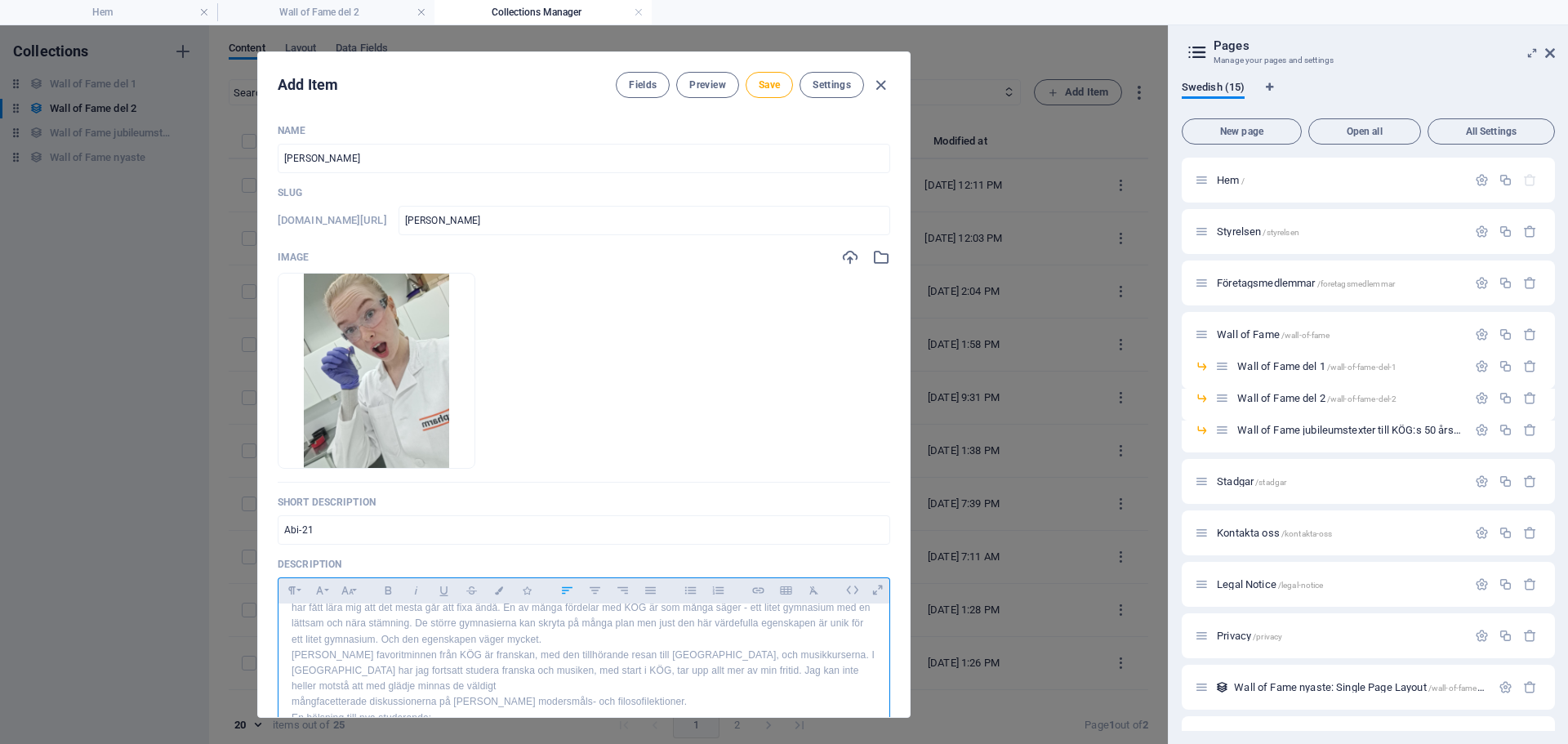
click at [674, 694] on p "mångfacetterade diskussionerna på [PERSON_NAME] modersmåls- och filosofilektion…" at bounding box center [584, 701] width 585 height 16
click at [710, 690] on p "Var inte rädda för era drömmar, men ha respekt och jobba hårt för dem. Det må l…" at bounding box center [584, 698] width 585 height 16
click at [586, 698] on p "Var inte rädda för era drömmar, men ha respekt och jobba hårt för dem. Det må l…" at bounding box center [584, 704] width 585 height 31
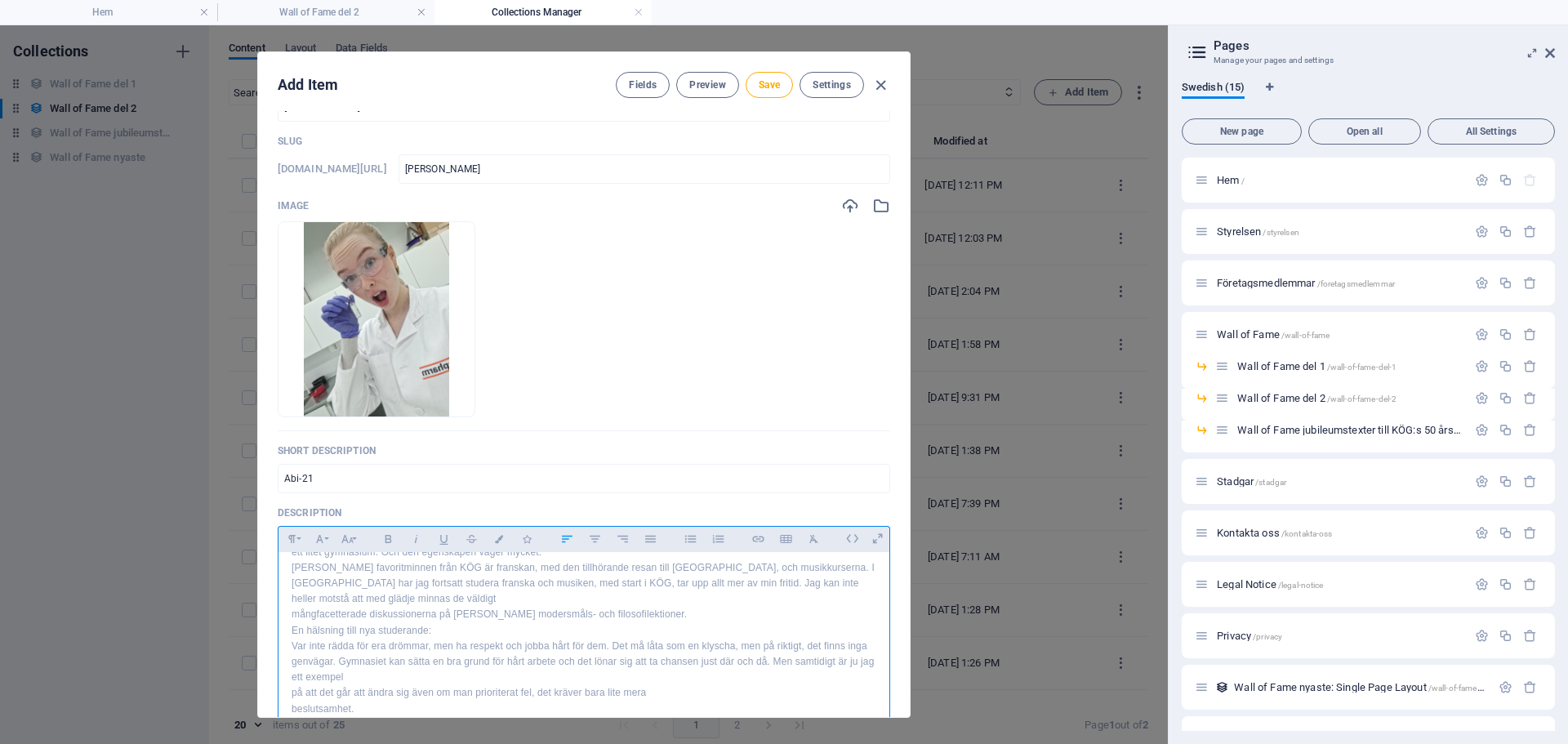
scroll to position [52, 0]
click at [449, 661] on p "Var inte rädda för era drömmar, men ha respekt och jobba hårt för dem. Det må l…" at bounding box center [584, 661] width 585 height 47
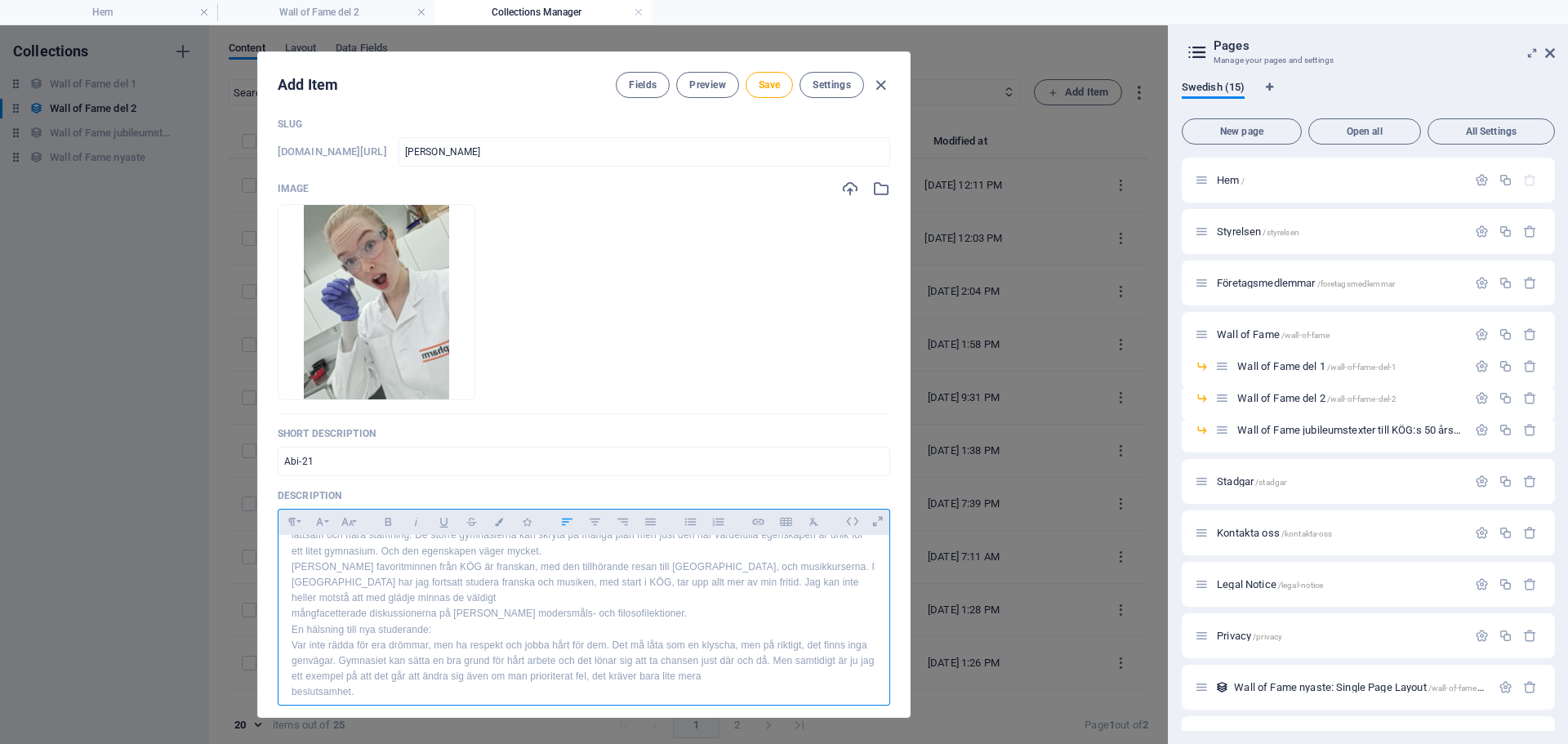
click at [734, 659] on p "Var inte rädda för era drömmar, men ha respekt och jobba hårt för dem. Det må l…" at bounding box center [584, 661] width 585 height 47
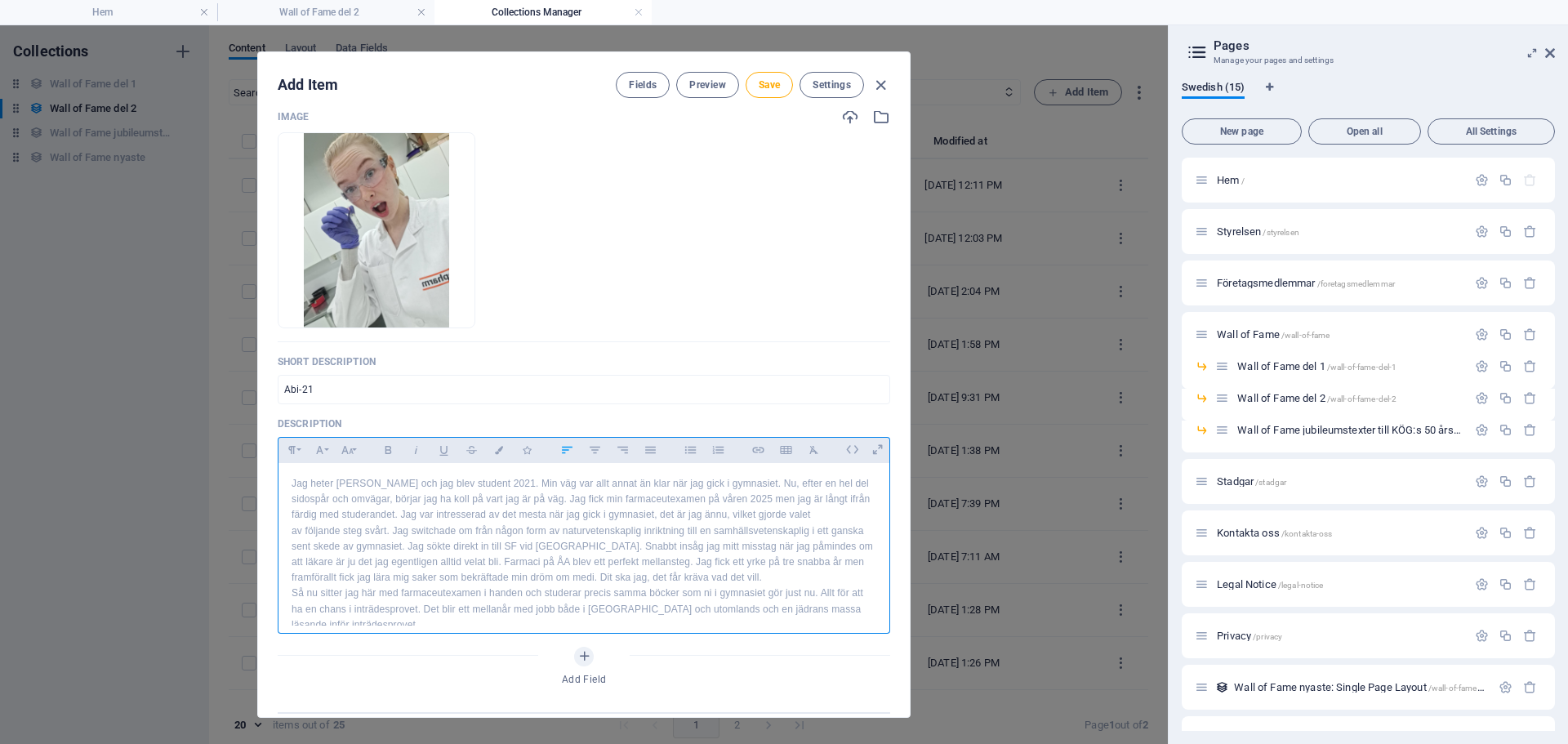
scroll to position [139, 0]
click at [765, 89] on span "Save" at bounding box center [768, 84] width 21 height 13
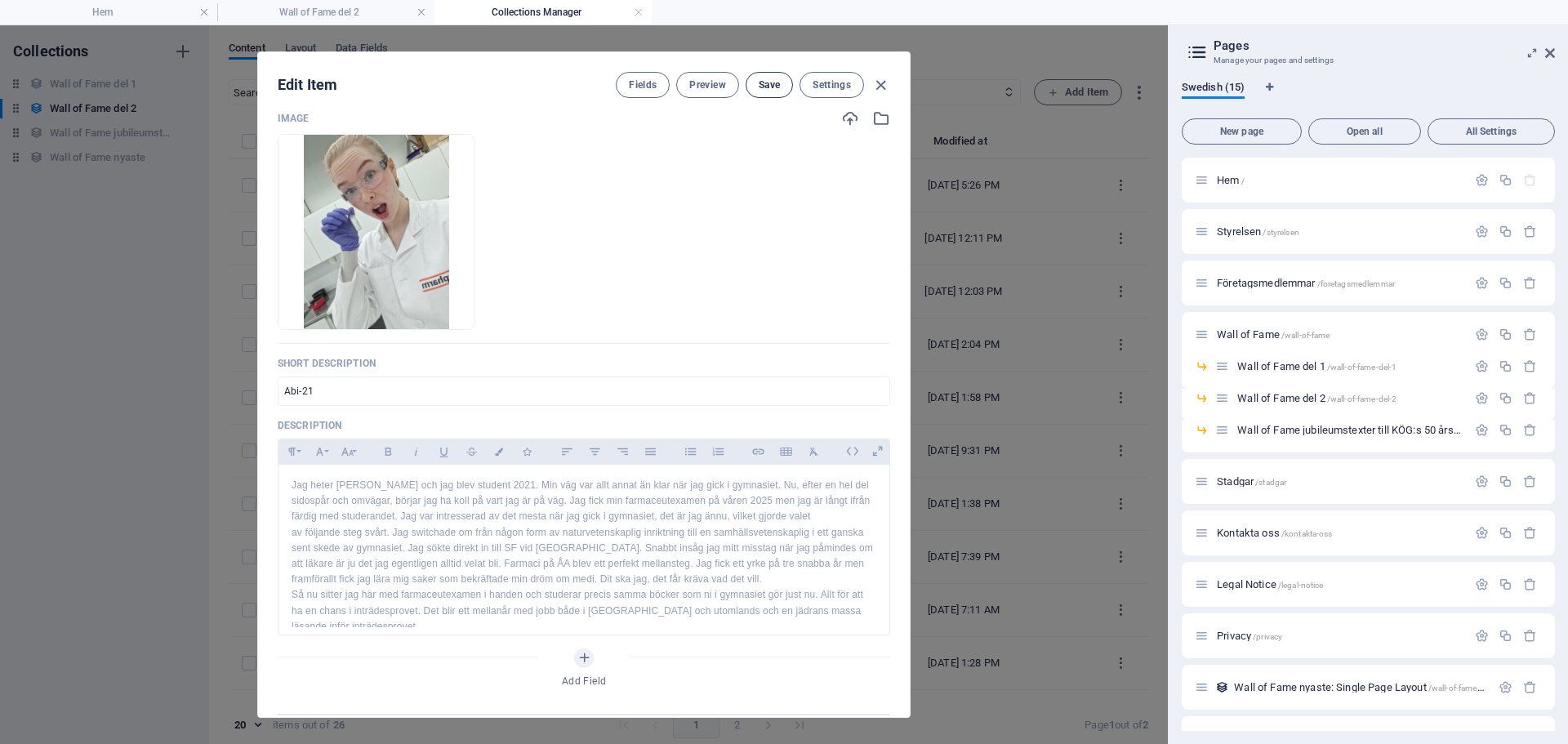
click at [765, 89] on span "Save" at bounding box center [768, 84] width 21 height 13
click at [879, 82] on icon "button" at bounding box center [880, 85] width 19 height 19
type input "[PERSON_NAME]"
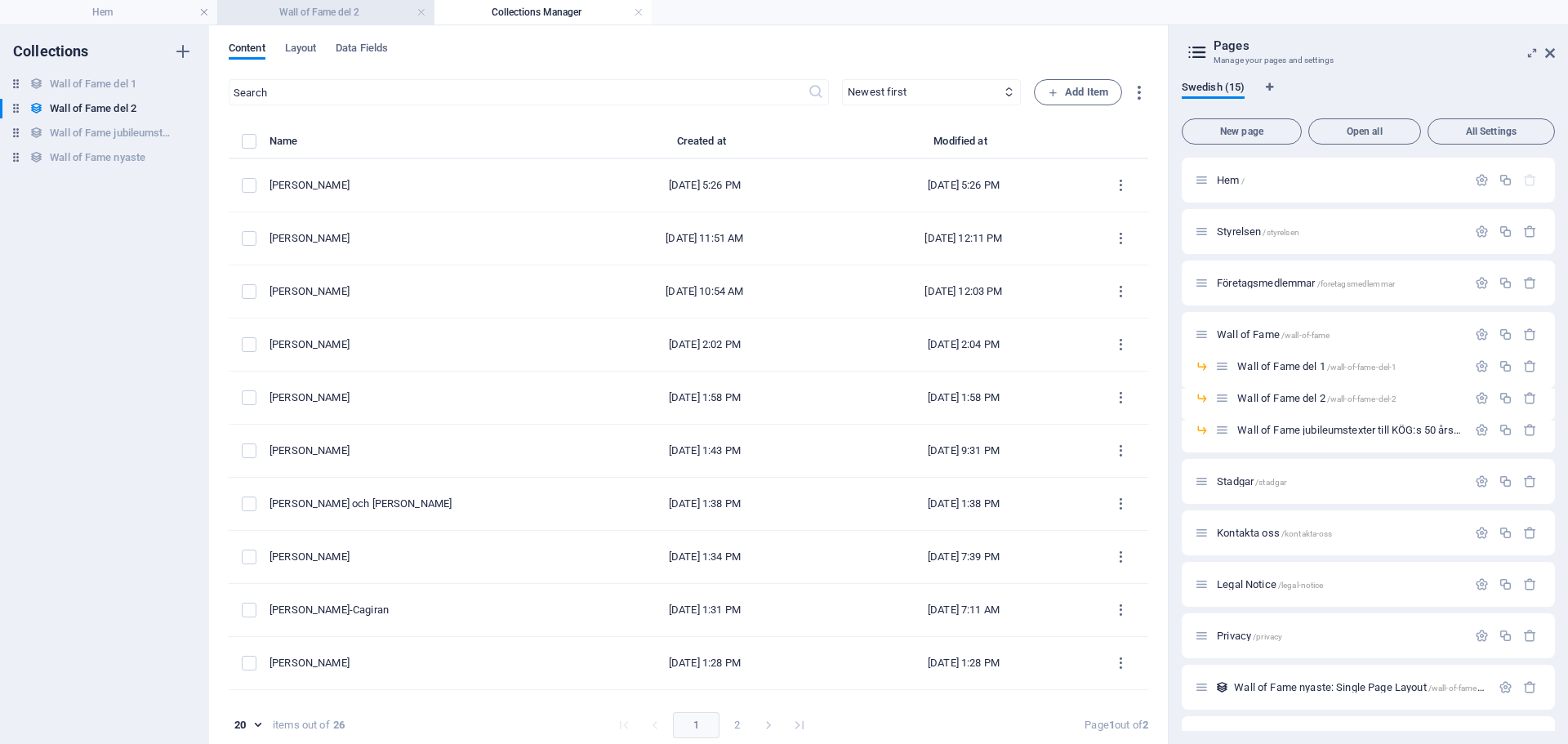
click at [311, 12] on h4 "Wall of Fame del 2" at bounding box center [325, 12] width 217 height 18
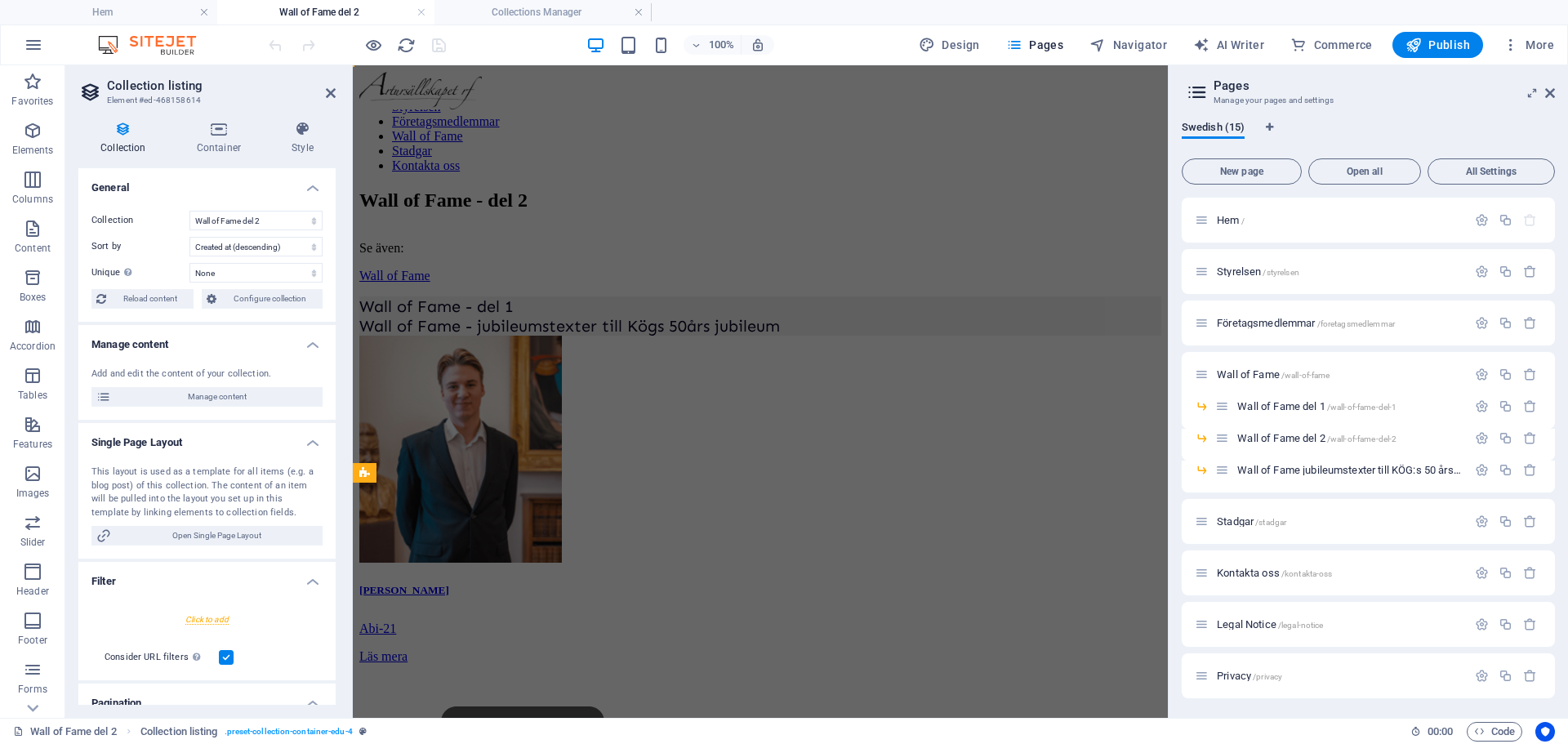
scroll to position [142, 0]
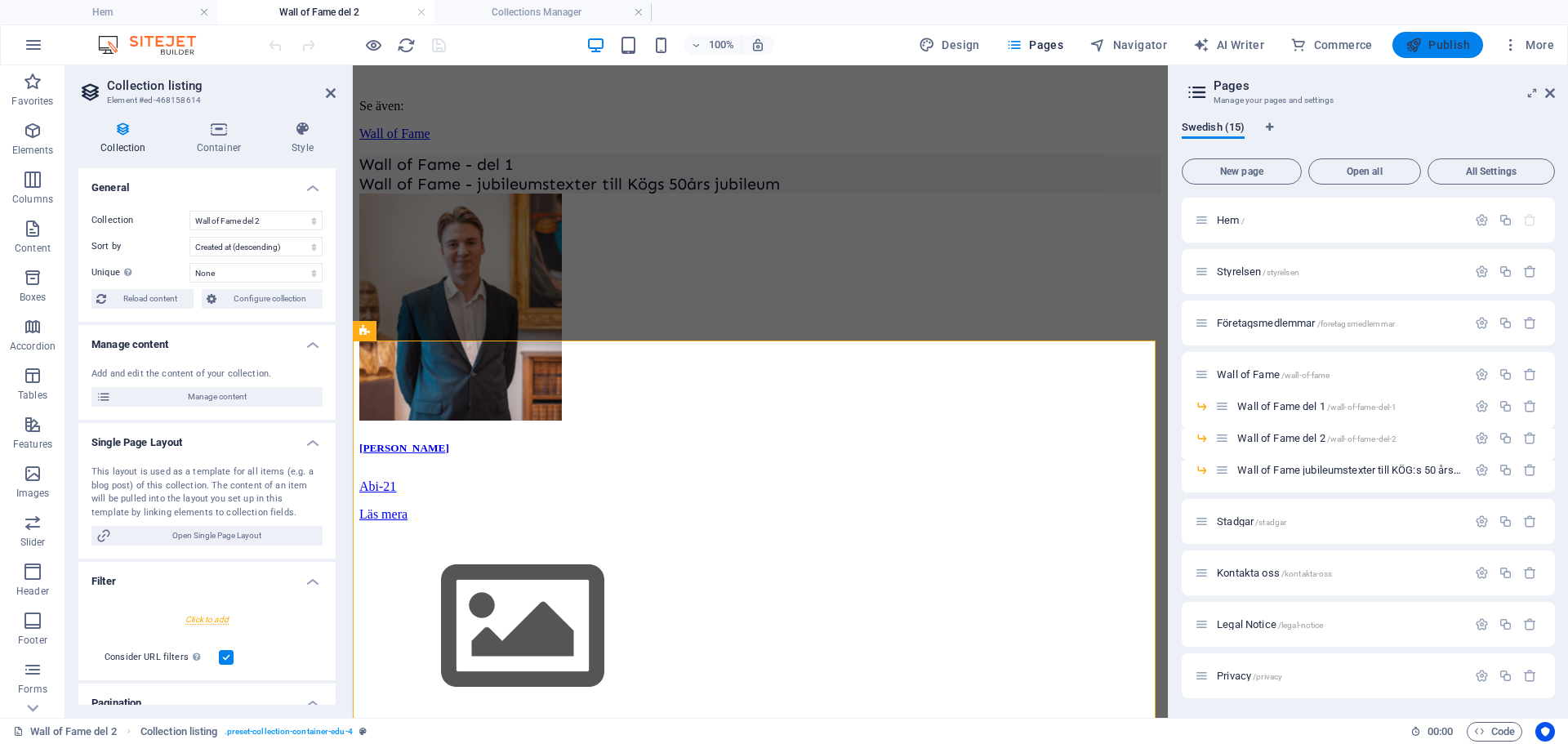
click at [1431, 41] on span "Publish" at bounding box center [1437, 45] width 64 height 17
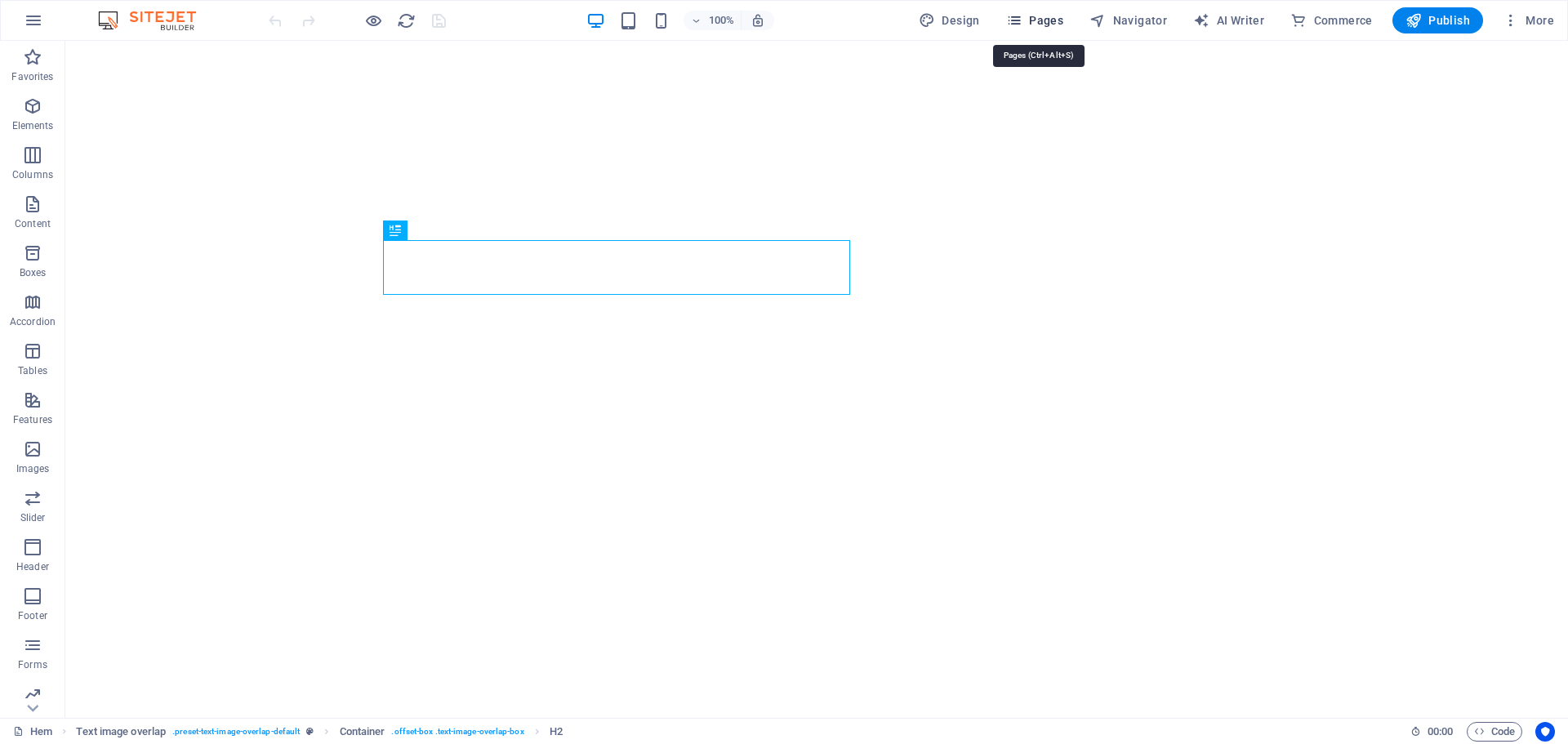
click at [1037, 24] on span "Pages" at bounding box center [1034, 20] width 57 height 17
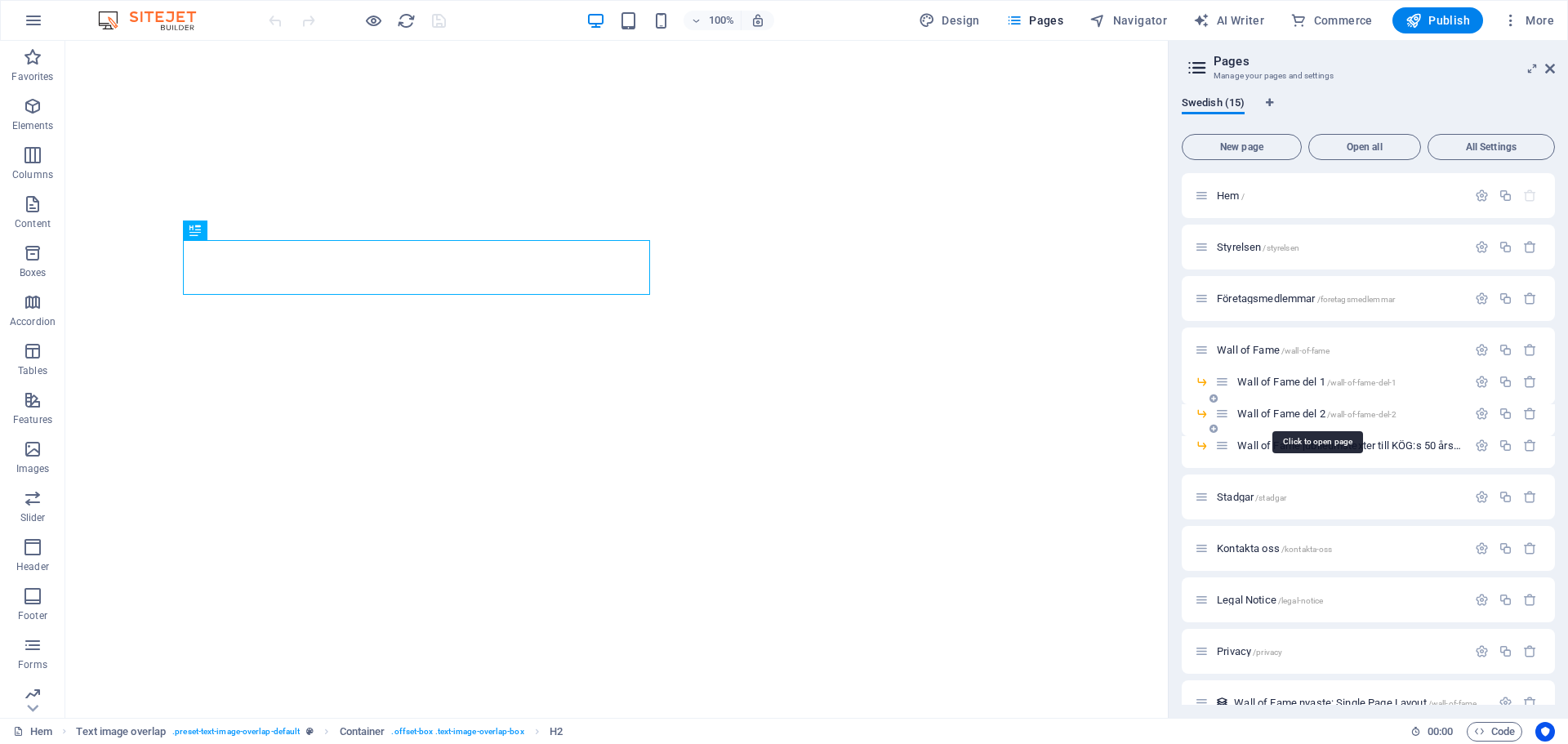
click at [1296, 418] on span "Wall of Fame del 2 /wall-of-fame-del-2" at bounding box center [1317, 414] width 159 height 12
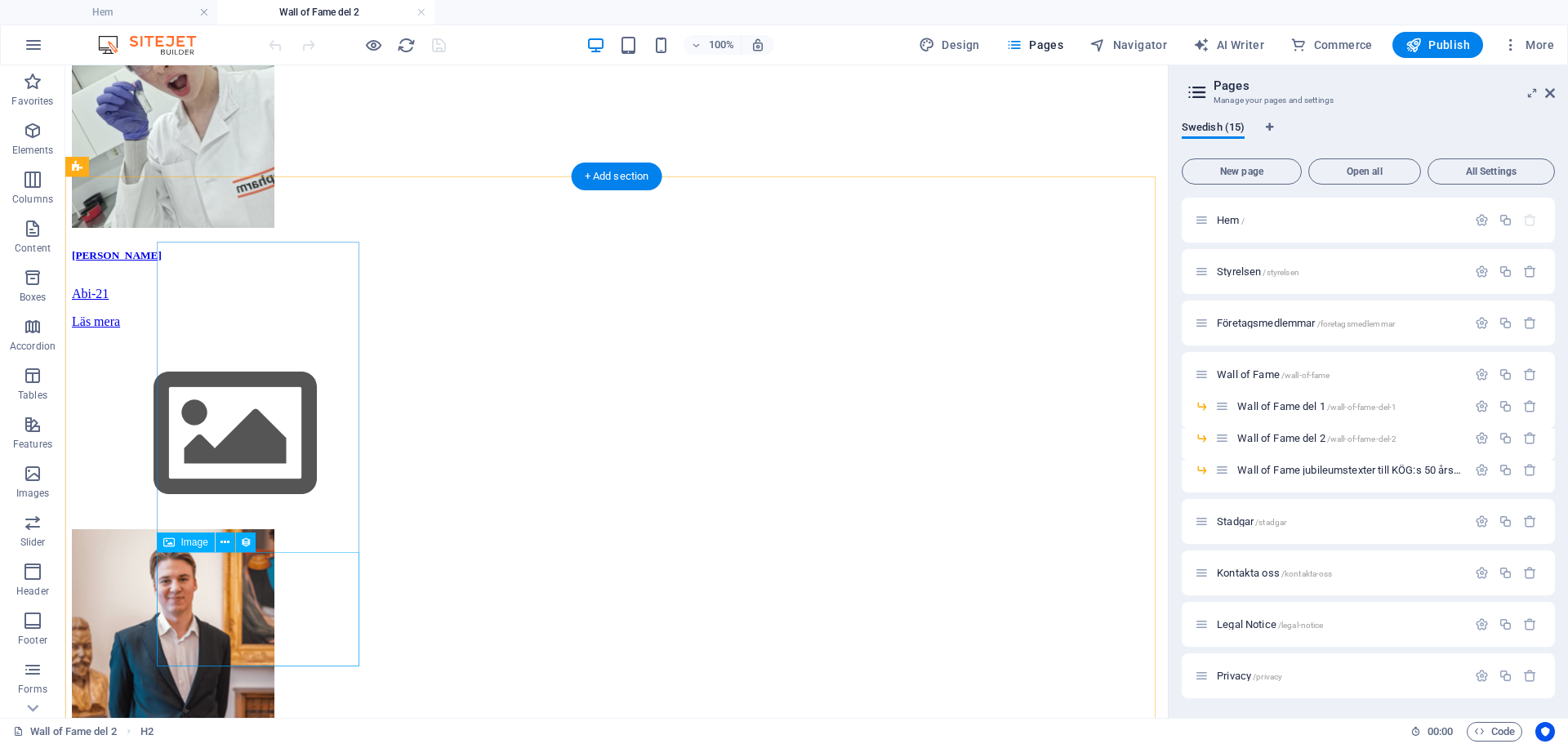
scroll to position [352, 0]
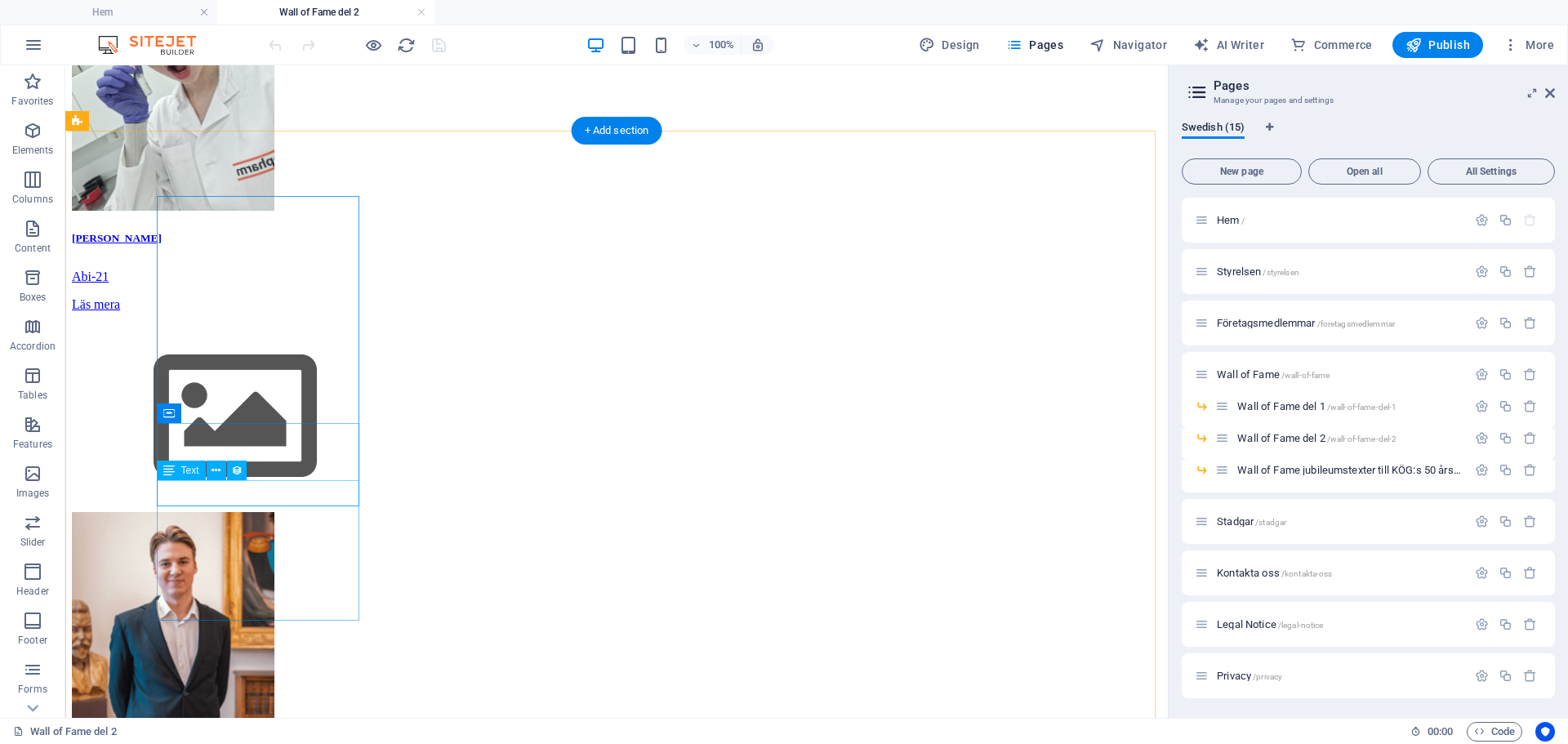
click at [198, 312] on div "Läs mera" at bounding box center [617, 304] width 1090 height 15
click at [181, 475] on span "Text" at bounding box center [190, 470] width 18 height 10
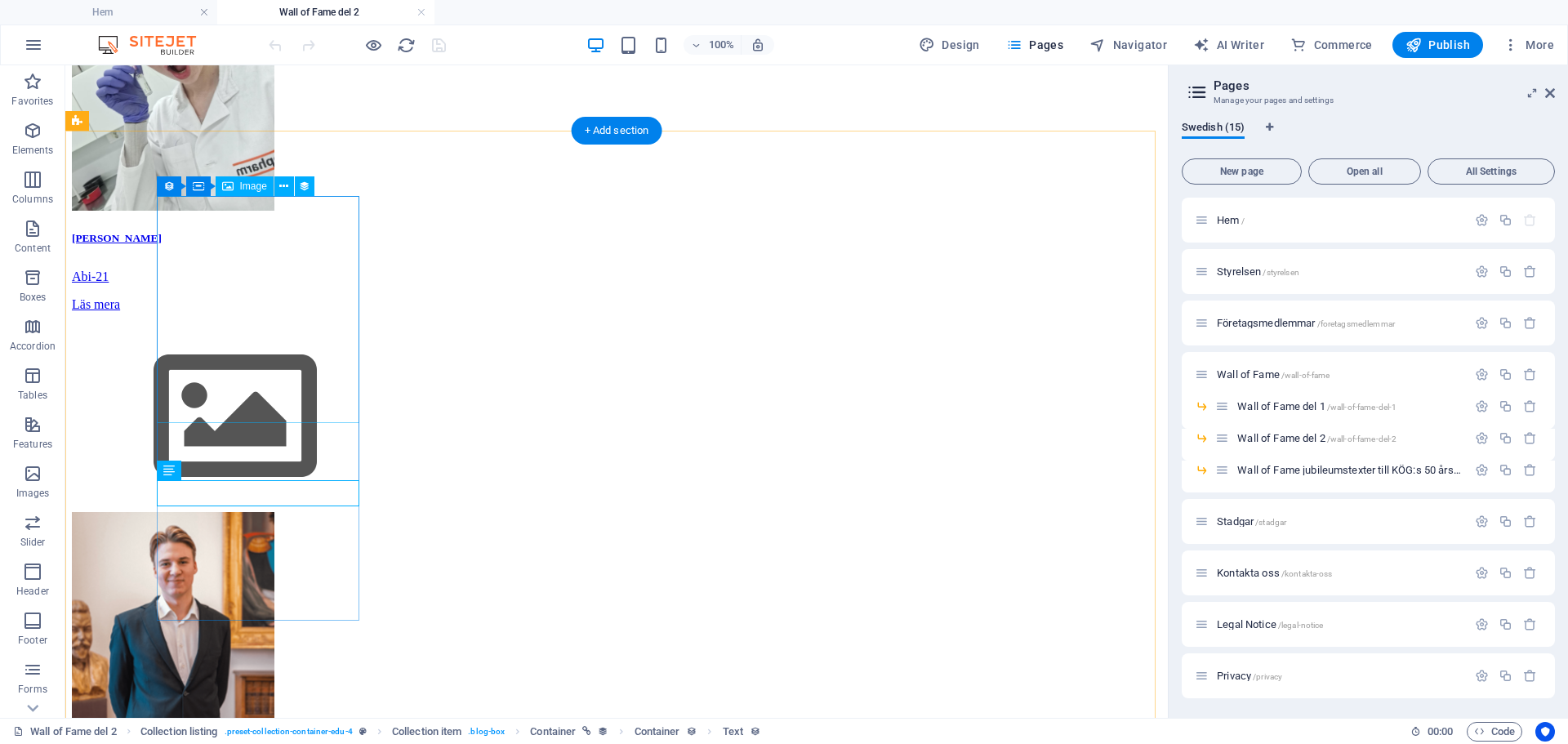
click at [251, 214] on figure at bounding box center [617, 98] width 1090 height 231
select select "px"
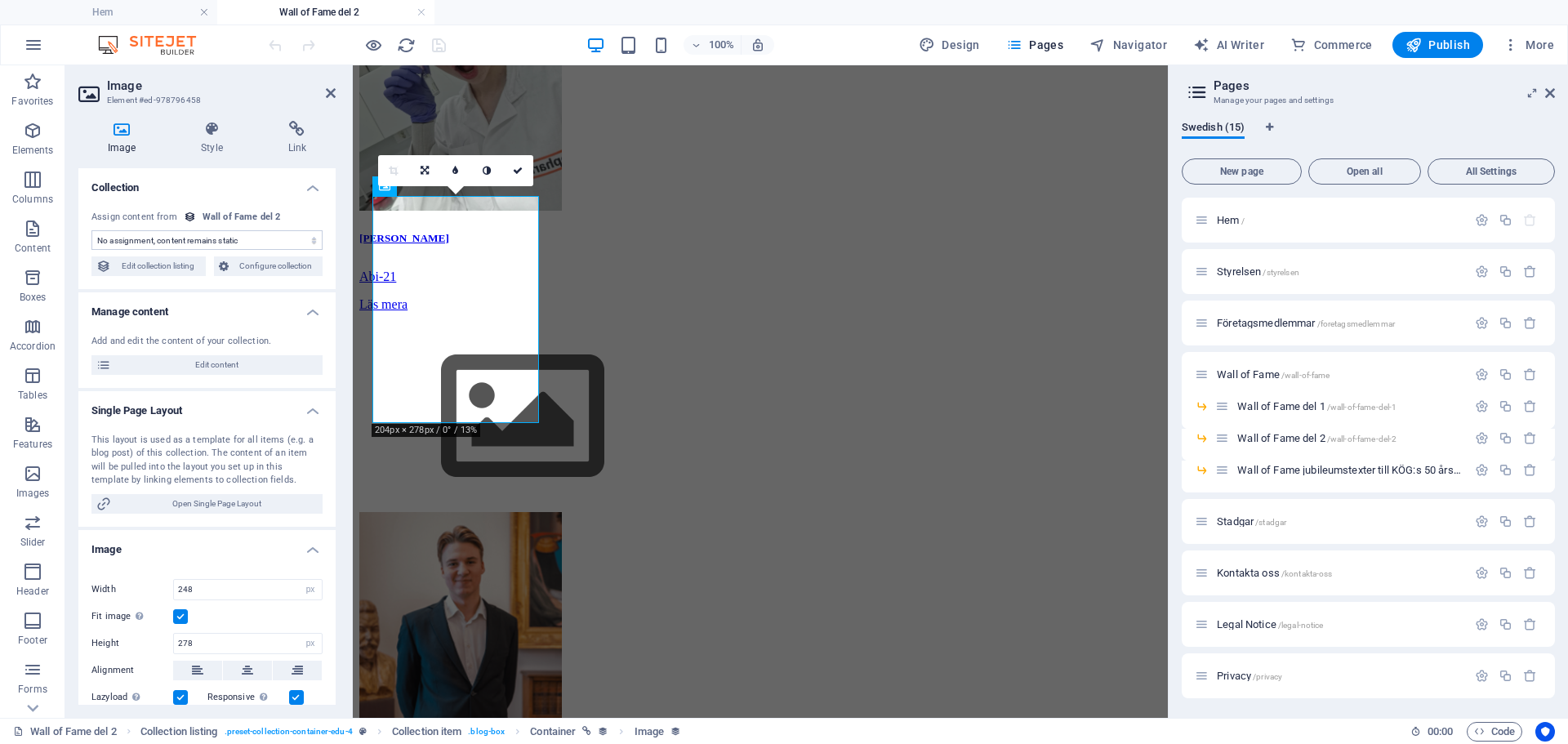
select select "teacher-image"
click at [225, 366] on span "Edit content" at bounding box center [217, 365] width 202 height 20
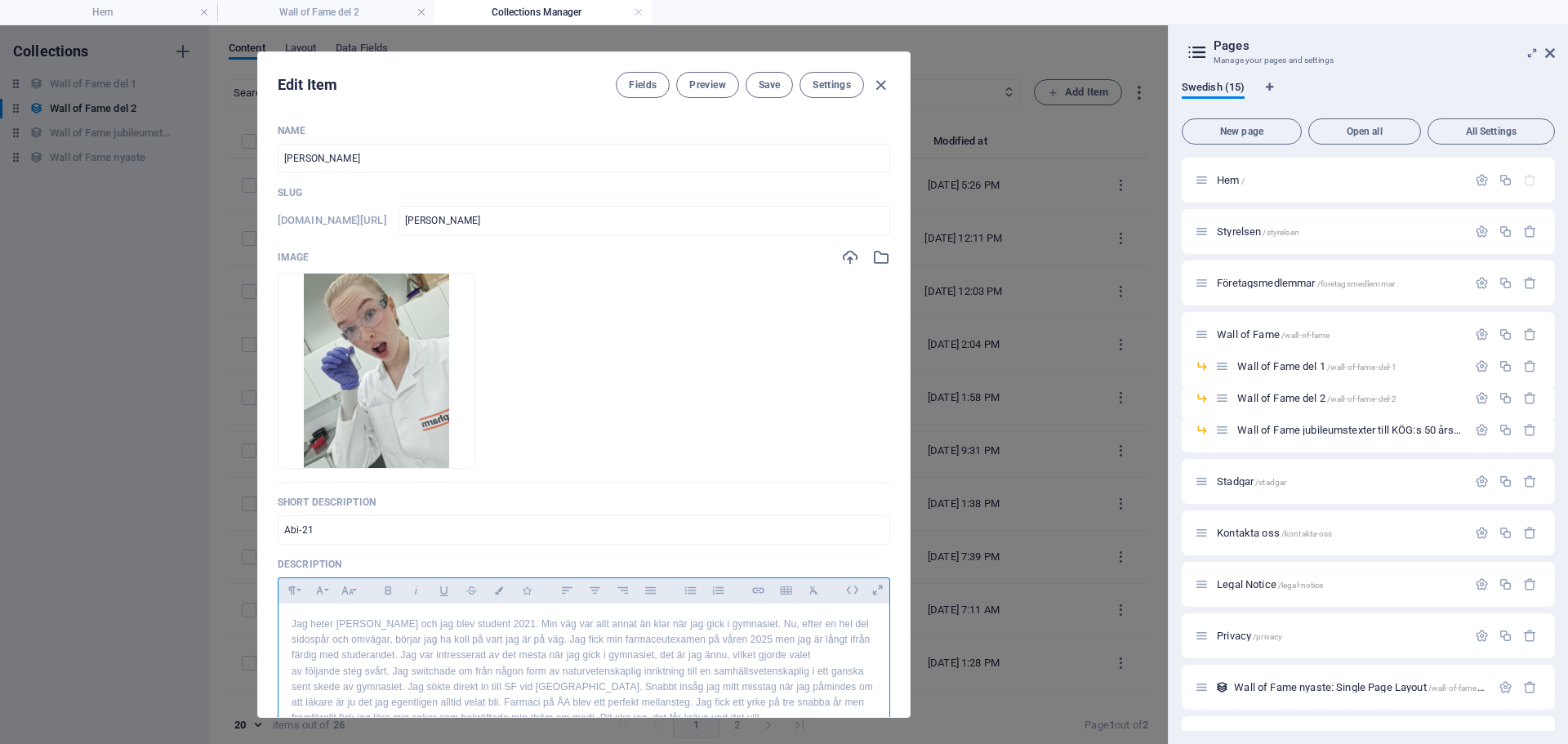
click at [845, 653] on p "Jag heter [PERSON_NAME] och jag blev student 2021. Min väg var allt annat än kl…" at bounding box center [584, 640] width 585 height 47
click at [773, 87] on span "Save" at bounding box center [768, 84] width 21 height 13
click at [878, 84] on icon "button" at bounding box center [880, 85] width 19 height 19
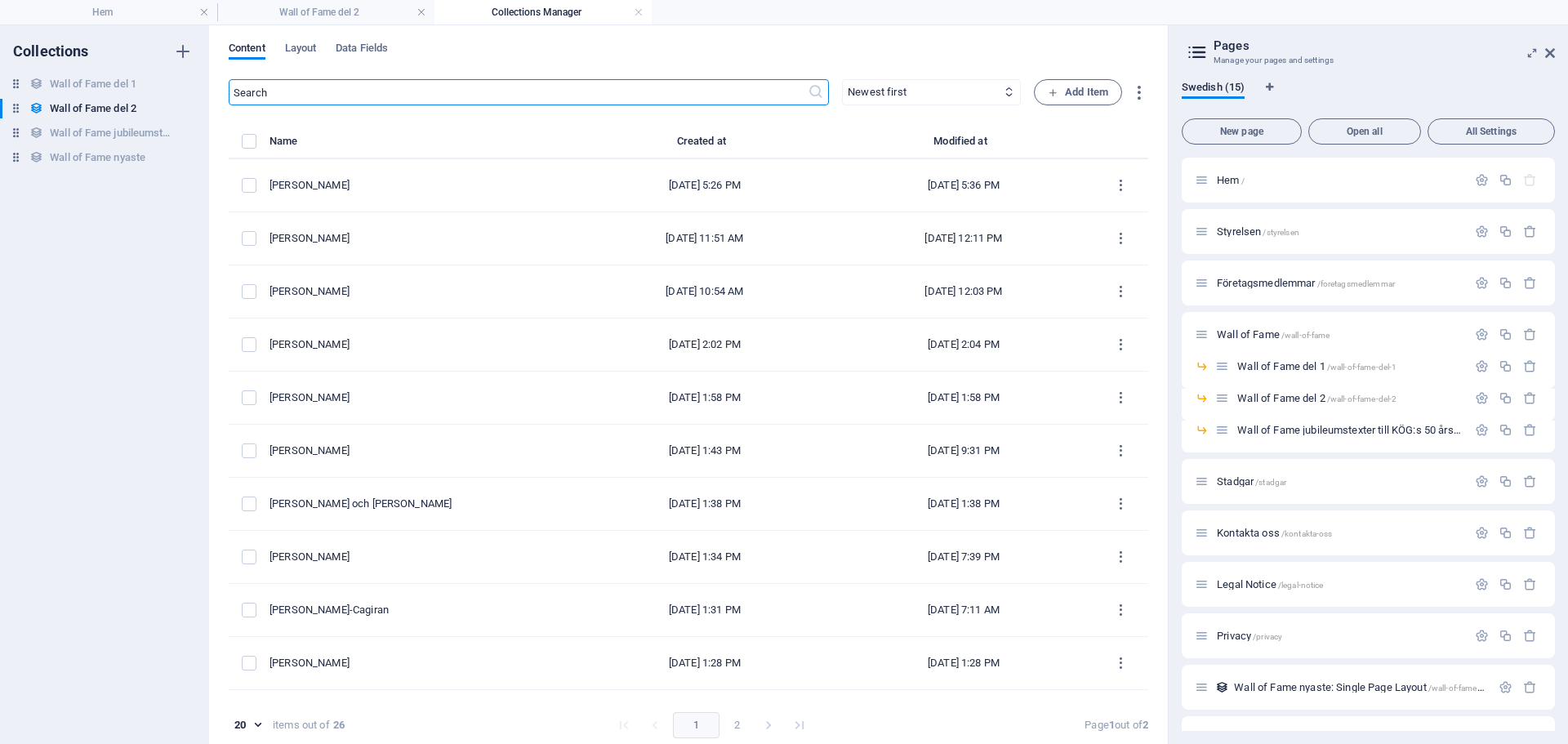
type input "[PERSON_NAME]"
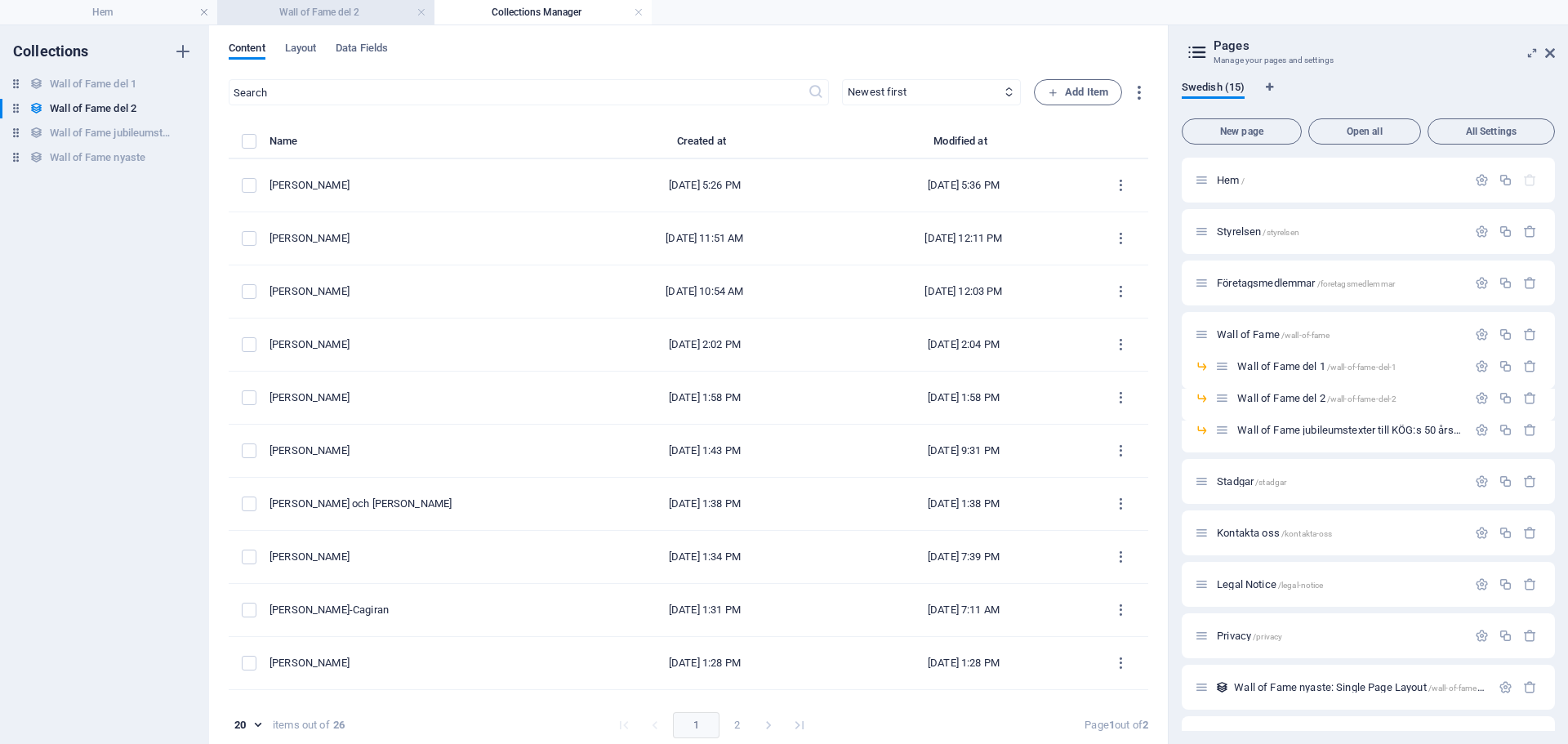
click at [352, 13] on h4 "Wall of Fame del 2" at bounding box center [325, 12] width 217 height 18
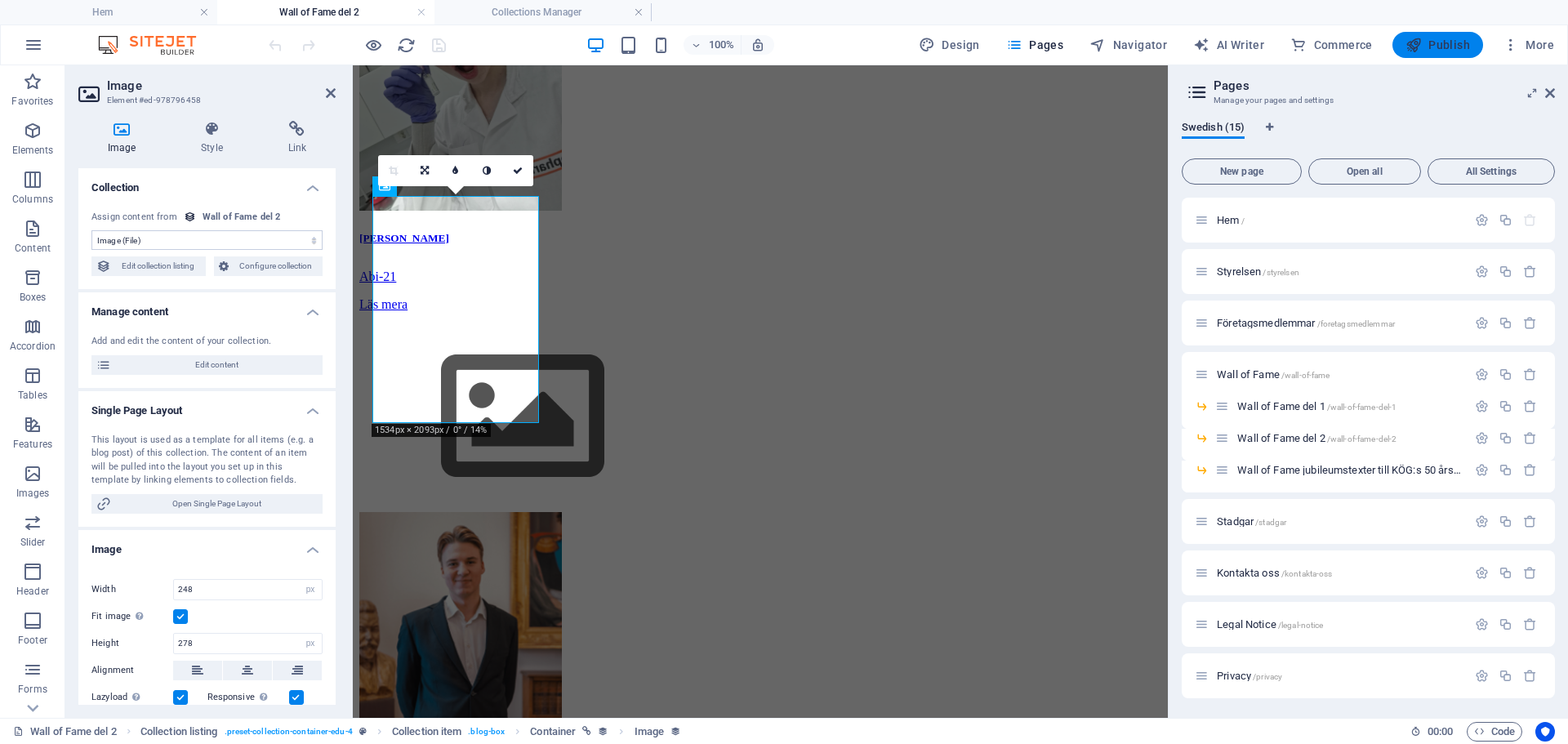
click at [1439, 44] on span "Publish" at bounding box center [1437, 45] width 64 height 17
